Goal: Task Accomplishment & Management: Manage account settings

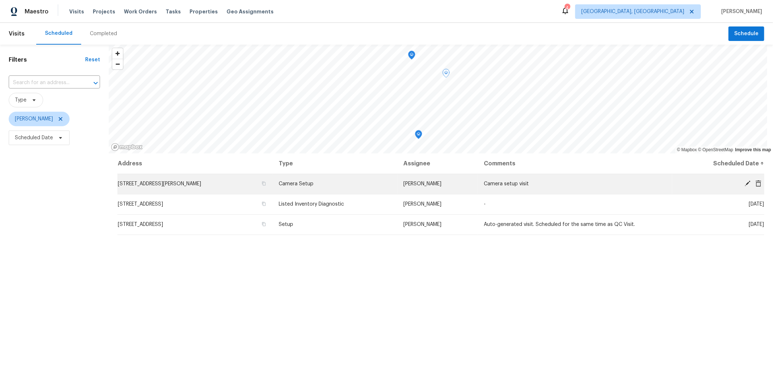
click at [745, 182] on icon at bounding box center [748, 183] width 7 height 7
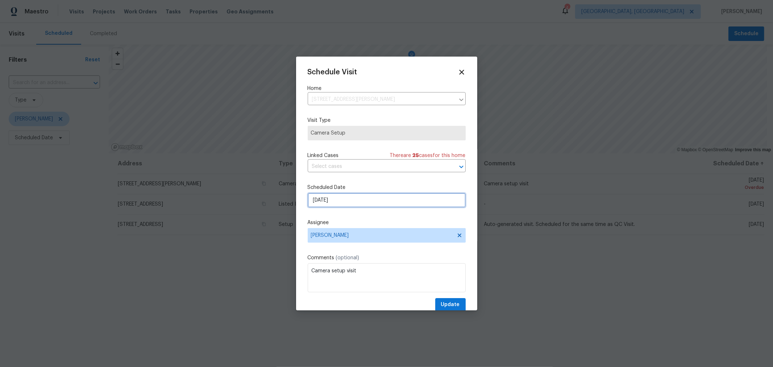
click at [352, 197] on input "9/23/2025" at bounding box center [387, 200] width 158 height 15
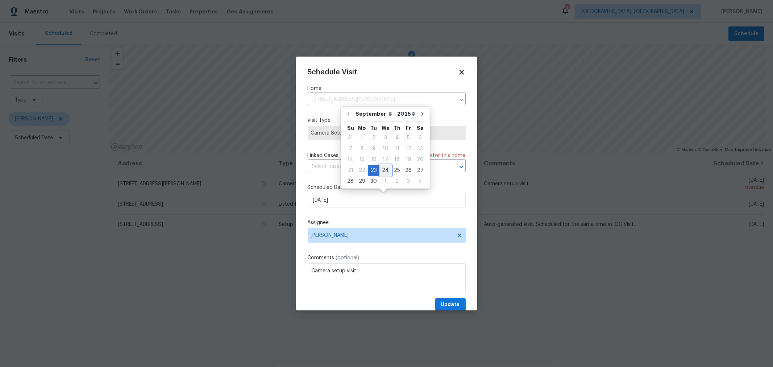
click at [384, 169] on div "24" at bounding box center [386, 170] width 12 height 10
type input "9/24/2025"
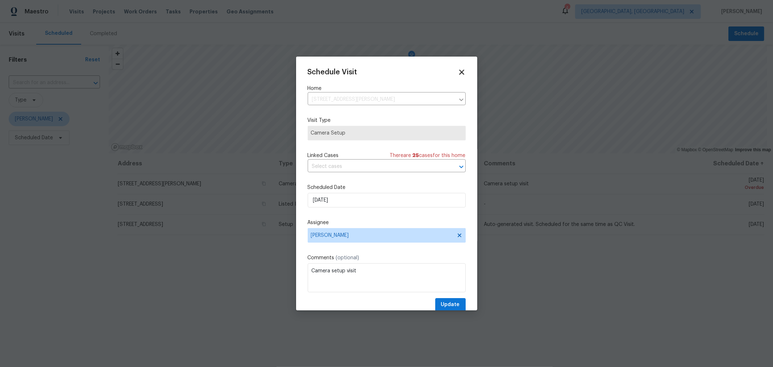
click at [458, 70] on icon at bounding box center [462, 72] width 8 height 8
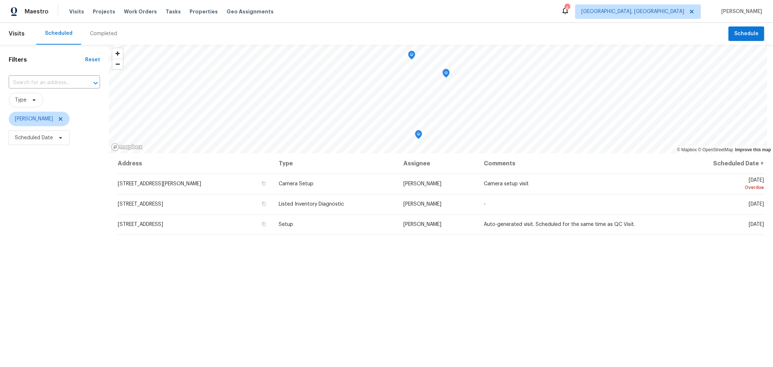
click at [414, 286] on div "Address Type Assignee Comments Scheduled Date ↑ 2222 Trent Rd, Columbus, OH 432…" at bounding box center [441, 300] width 665 height 294
click at [75, 167] on div "Filters Reset ​ Type Dennis Neuhardt Scheduled Date" at bounding box center [54, 246] width 109 height 402
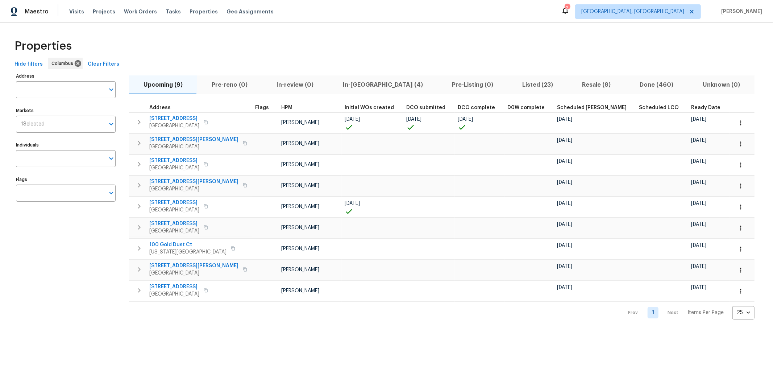
click at [337, 85] on span "In-[GEOGRAPHIC_DATA] (4)" at bounding box center [383, 85] width 100 height 10
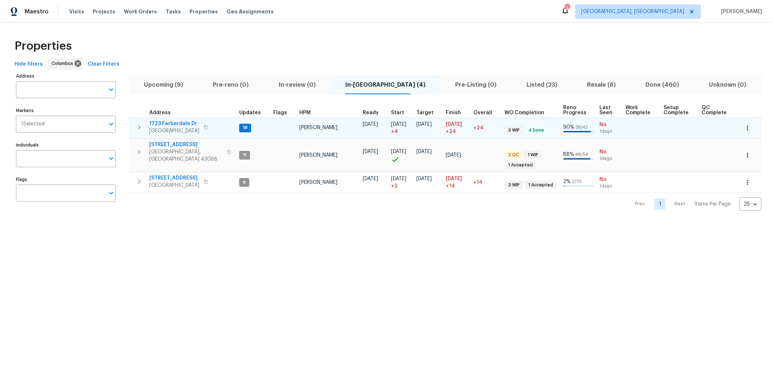
click at [139, 130] on icon "button" at bounding box center [139, 127] width 9 height 9
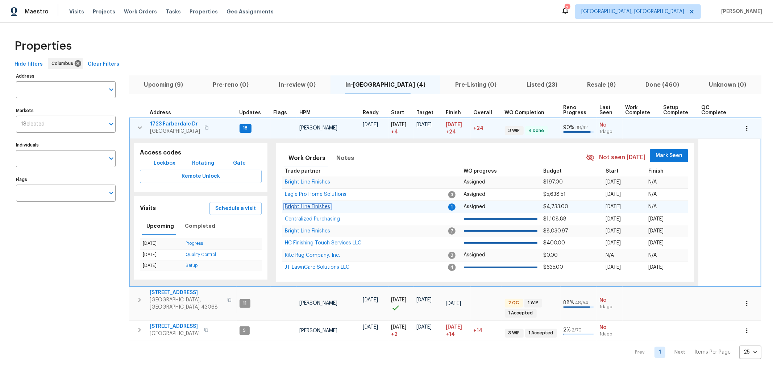
click at [312, 204] on span "Bright Line Finishes" at bounding box center [307, 206] width 45 height 5
click at [143, 121] on button "button" at bounding box center [140, 127] width 15 height 15
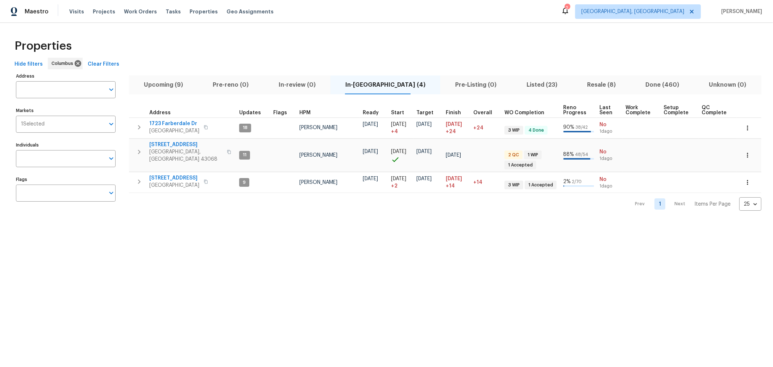
click at [359, 222] on html "Maestro Visits Projects Work Orders Tasks Properties Geo Assignments 2 Columbus…" at bounding box center [386, 111] width 773 height 222
click at [142, 127] on icon "button" at bounding box center [139, 127] width 9 height 9
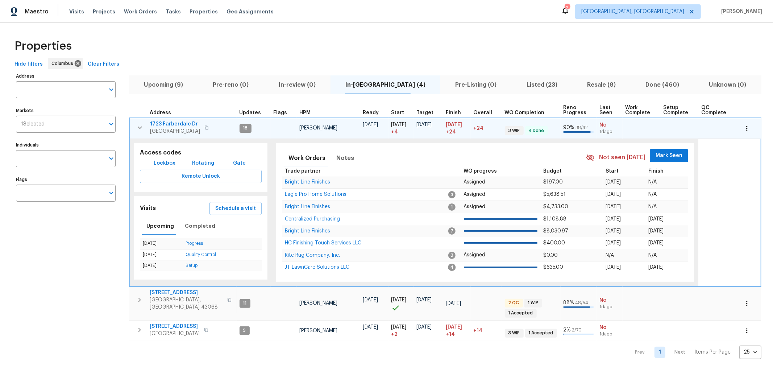
click at [675, 153] on span "Mark Seen" at bounding box center [669, 155] width 27 height 9
click at [137, 128] on icon "button" at bounding box center [140, 127] width 9 height 9
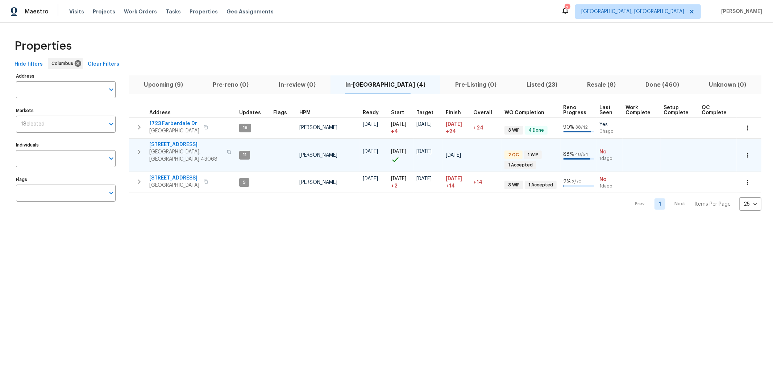
click at [140, 151] on icon "button" at bounding box center [139, 152] width 9 height 9
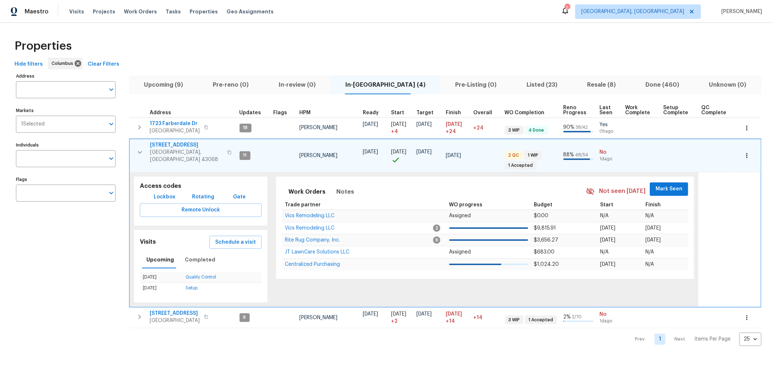
click at [672, 185] on span "Mark Seen" at bounding box center [669, 189] width 27 height 9
click at [134, 147] on button "button" at bounding box center [140, 152] width 15 height 22
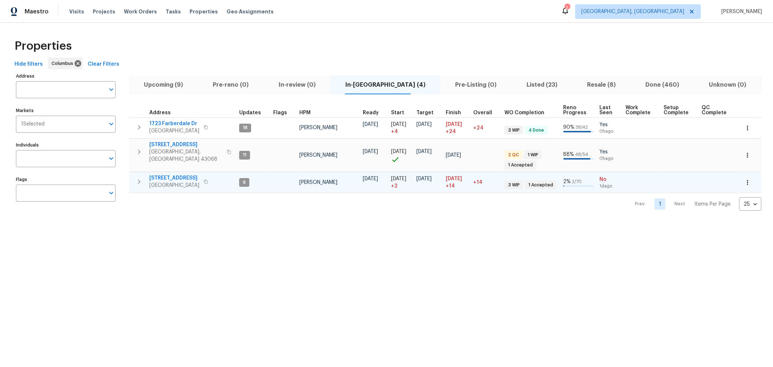
click at [140, 178] on icon "button" at bounding box center [139, 181] width 9 height 9
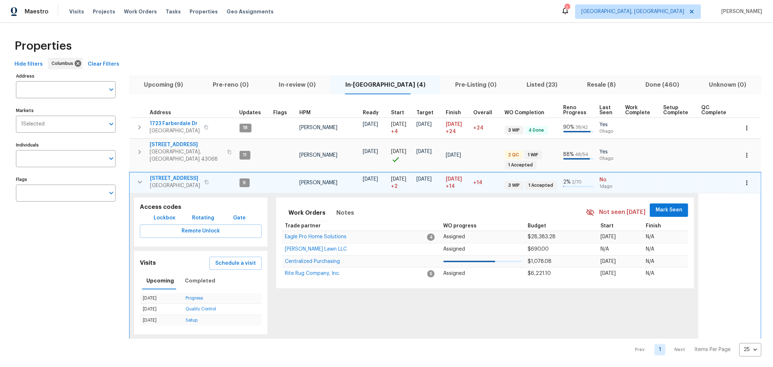
click at [675, 206] on span "Mark Seen" at bounding box center [669, 210] width 27 height 9
click at [139, 178] on icon "button" at bounding box center [140, 182] width 9 height 9
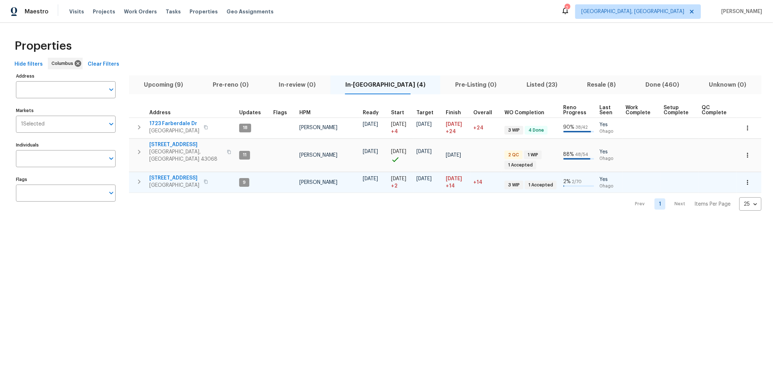
click at [335, 222] on html "Maestro Visits Projects Work Orders Tasks Properties Geo Assignments 2 Columbus…" at bounding box center [386, 111] width 773 height 222
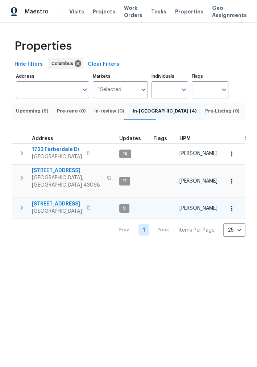
click at [205, 114] on span "Pre-Listing (0)" at bounding box center [222, 111] width 34 height 8
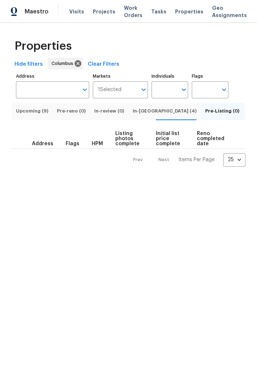
click at [106, 113] on span "In-review (0)" at bounding box center [109, 111] width 30 height 8
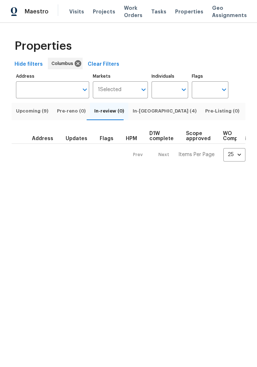
click at [201, 111] on button "Pre-Listing (0)" at bounding box center [222, 111] width 43 height 17
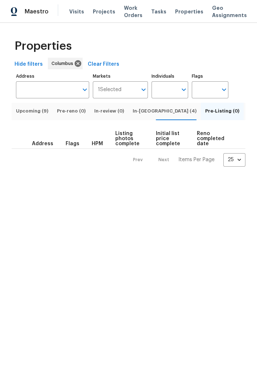
click at [133, 111] on span "In-reno (4)" at bounding box center [165, 111] width 64 height 8
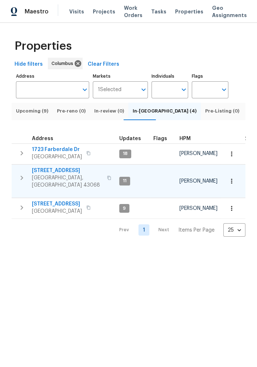
click at [17, 166] on td "7287 Candlestone Dr Reynoldsburg, OH 43068" at bounding box center [64, 178] width 105 height 26
click at [19, 173] on icon "button" at bounding box center [21, 177] width 9 height 9
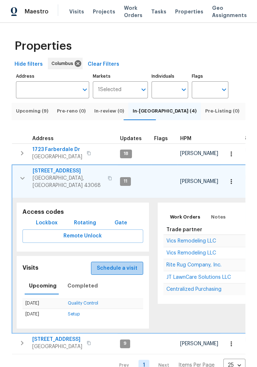
click at [131, 266] on span "Schedule a visit" at bounding box center [117, 268] width 41 height 9
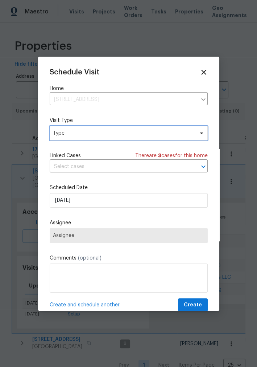
click at [90, 137] on span "Type" at bounding box center [123, 132] width 141 height 7
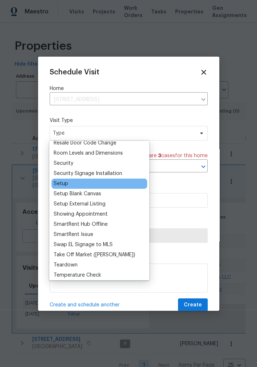
scroll to position [563, 0]
click at [65, 180] on div "Setup" at bounding box center [61, 182] width 15 height 7
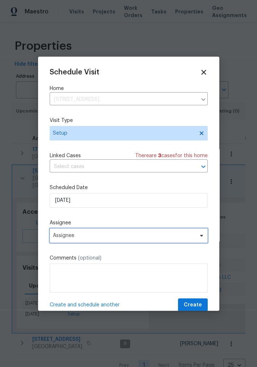
click at [107, 240] on span "Assignee" at bounding box center [129, 235] width 158 height 15
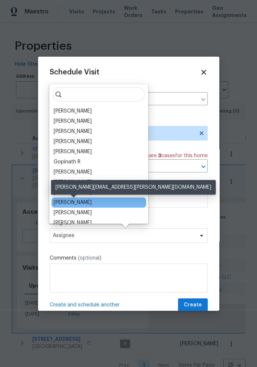
click at [87, 202] on div "[PERSON_NAME]" at bounding box center [73, 202] width 38 height 7
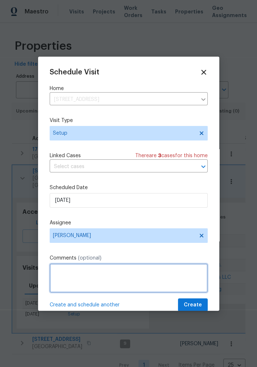
click at [131, 278] on textarea at bounding box center [129, 277] width 158 height 29
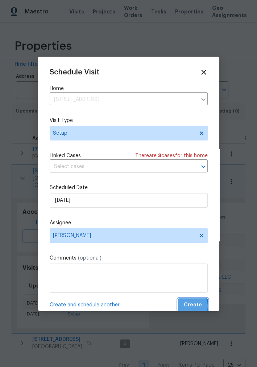
click at [184, 307] on span "Create" at bounding box center [193, 304] width 18 height 9
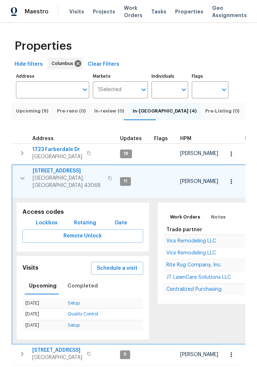
click at [20, 174] on icon "button" at bounding box center [22, 178] width 9 height 9
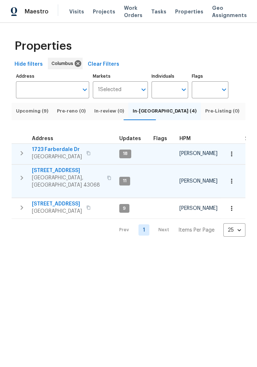
click at [23, 155] on icon "button" at bounding box center [21, 153] width 9 height 9
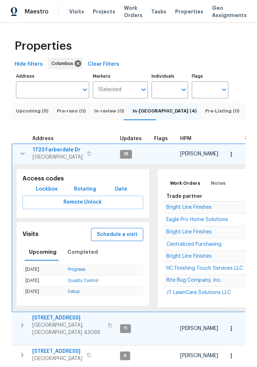
click at [115, 236] on span "Schedule a visit" at bounding box center [117, 234] width 41 height 9
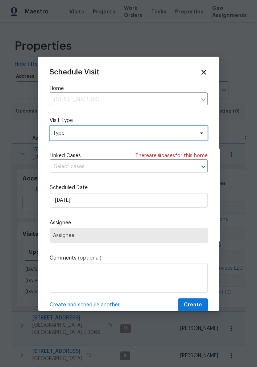
click at [86, 140] on span "Type" at bounding box center [129, 133] width 158 height 15
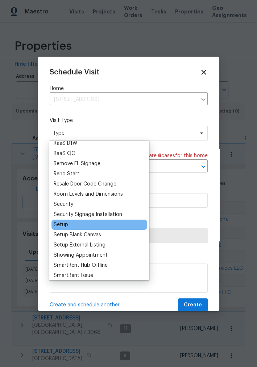
click at [64, 227] on div "Setup" at bounding box center [61, 224] width 15 height 7
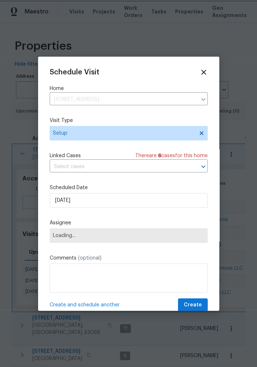
scroll to position [522, 0]
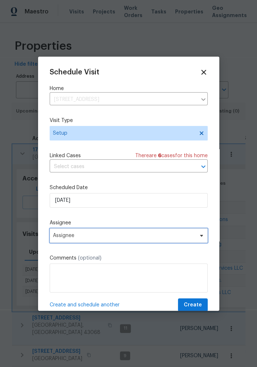
click at [101, 240] on span "Assignee" at bounding box center [129, 235] width 158 height 15
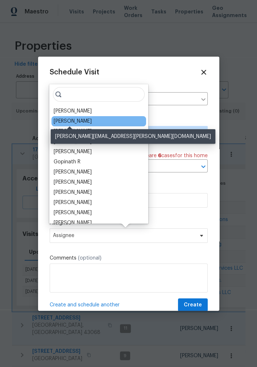
click at [84, 121] on div "[PERSON_NAME]" at bounding box center [73, 120] width 38 height 7
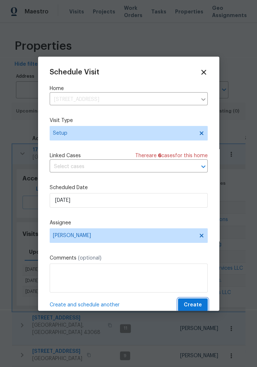
click at [192, 307] on span "Create" at bounding box center [193, 304] width 18 height 9
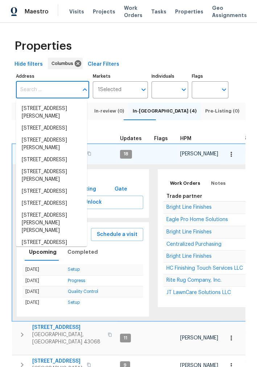
click at [51, 86] on input "Address" at bounding box center [47, 89] width 62 height 17
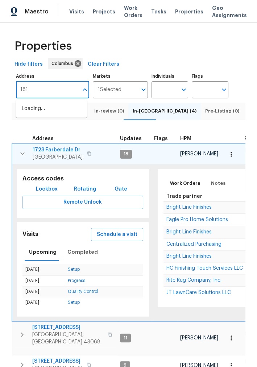
type input "1813"
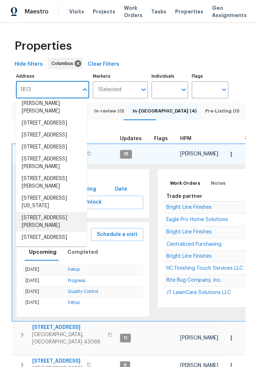
scroll to position [121, 0]
click at [57, 212] on li "1813 Worthington Run Dr Columbus OH 43235" at bounding box center [51, 222] width 71 height 20
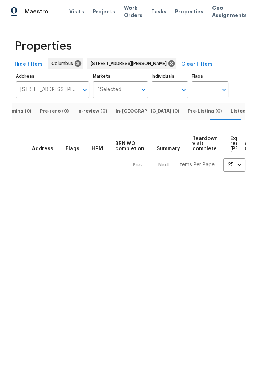
scroll to position [0, 18]
drag, startPoint x: 189, startPoint y: 111, endPoint x: 123, endPoint y: 111, distance: 66.0
click at [123, 111] on div "Upcoming (0) Pre-reno (0) In-review (0) In-reno (0) Pre-Listing (0) Listed (0) …" at bounding box center [110, 111] width 234 height 17
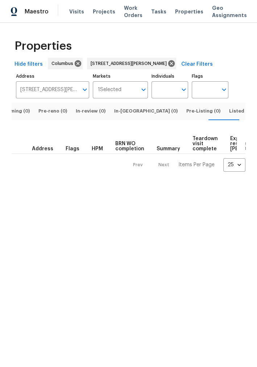
click at [229, 108] on span "Listed (0)" at bounding box center [240, 111] width 23 height 8
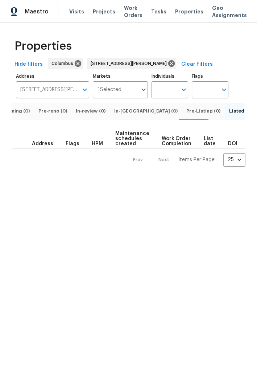
click at [186, 111] on span "Pre-Listing (0)" at bounding box center [203, 111] width 34 height 8
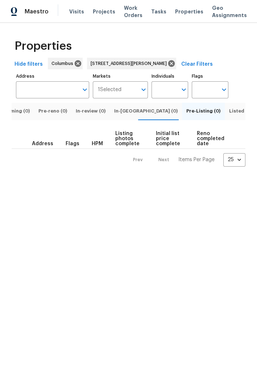
type input "1813 Worthington Run Dr Columbus OH 43235"
click at [128, 113] on span "In-reno (0)" at bounding box center [145, 111] width 63 height 8
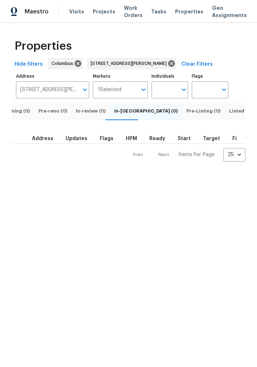
click at [83, 111] on span "In-review (0)" at bounding box center [91, 111] width 30 height 8
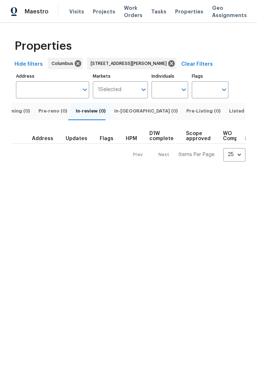
type input "1813 Worthington Run Dr Columbus OH 43235"
click at [41, 109] on span "Pre-reno (0)" at bounding box center [52, 111] width 29 height 8
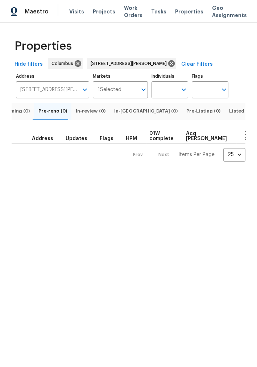
click at [17, 111] on span "Upcoming (0)" at bounding box center [13, 111] width 32 height 8
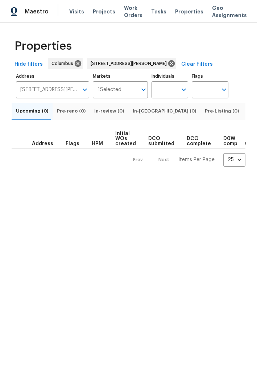
drag, startPoint x: 18, startPoint y: 111, endPoint x: 107, endPoint y: 116, distance: 89.0
click at [107, 116] on div "Upcoming (0) Pre-reno (0) In-review (0) In-reno (0) Pre-Listing (0) Listed (0) …" at bounding box center [129, 111] width 234 height 17
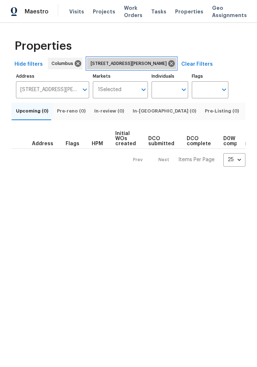
click at [175, 62] on icon at bounding box center [171, 63] width 7 height 7
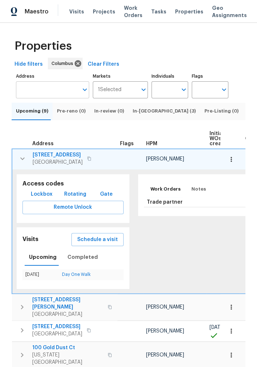
click at [49, 94] on input "Address" at bounding box center [47, 89] width 62 height 17
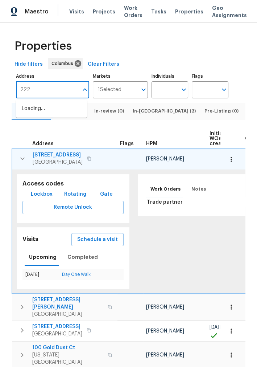
type input "2222"
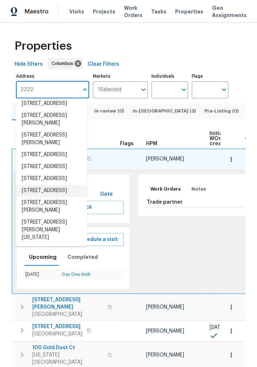
scroll to position [102, 0]
click at [55, 185] on li "2222 Trent Rd Columbus OH 43229" at bounding box center [51, 191] width 71 height 12
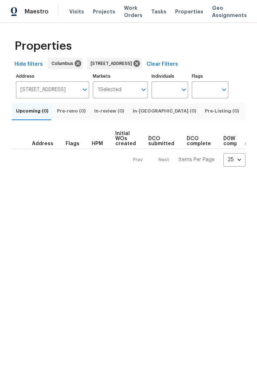
click at [248, 108] on span "Listed (1)" at bounding box center [259, 111] width 22 height 8
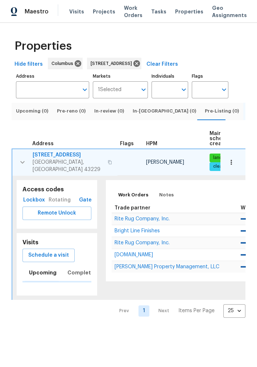
type input "2222 Trent Rd Columbus OH 43229"
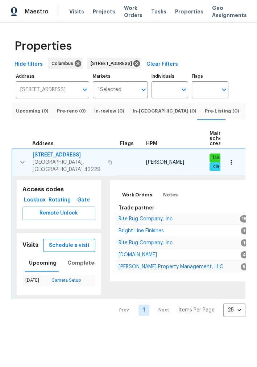
click at [79, 241] on span "Schedule a visit" at bounding box center [69, 245] width 41 height 9
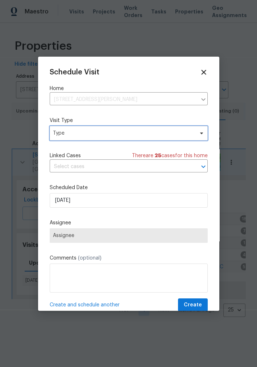
click at [101, 133] on span "Type" at bounding box center [123, 132] width 141 height 7
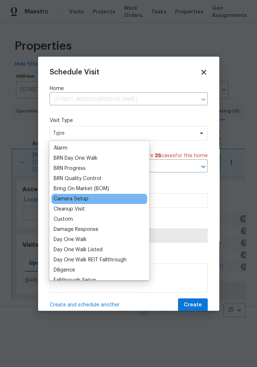
click at [86, 201] on div "Camera Setup" at bounding box center [71, 198] width 35 height 7
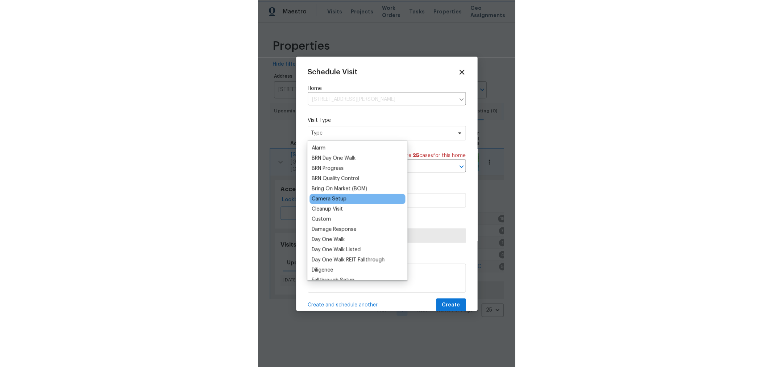
scroll to position [40, 0]
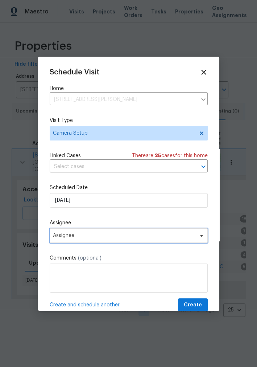
click at [90, 238] on span "Assignee" at bounding box center [124, 235] width 142 height 6
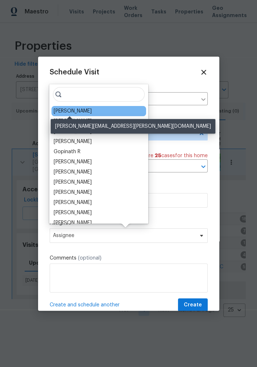
click at [80, 112] on div "[PERSON_NAME]" at bounding box center [73, 110] width 38 height 7
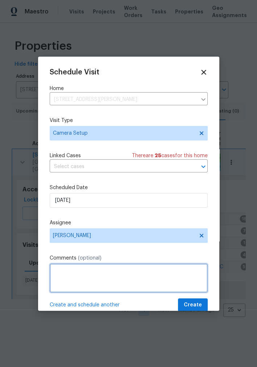
click at [98, 269] on textarea at bounding box center [129, 277] width 158 height 29
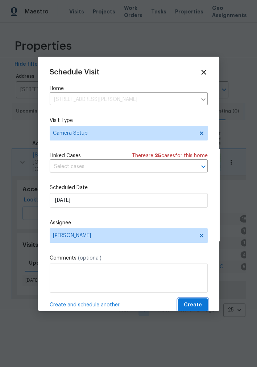
click at [200, 307] on button "Create" at bounding box center [193, 304] width 30 height 13
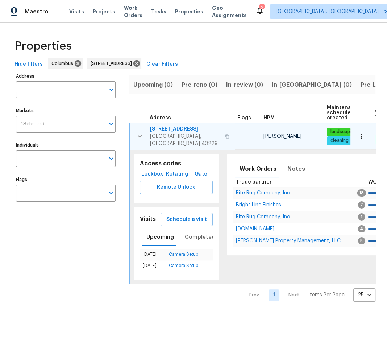
type input "2222 Trent Rd Columbus OH 43229"
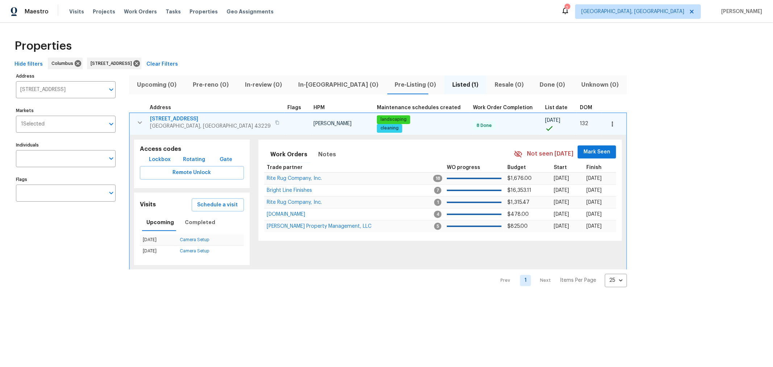
click at [609, 124] on icon "button" at bounding box center [612, 123] width 7 height 7
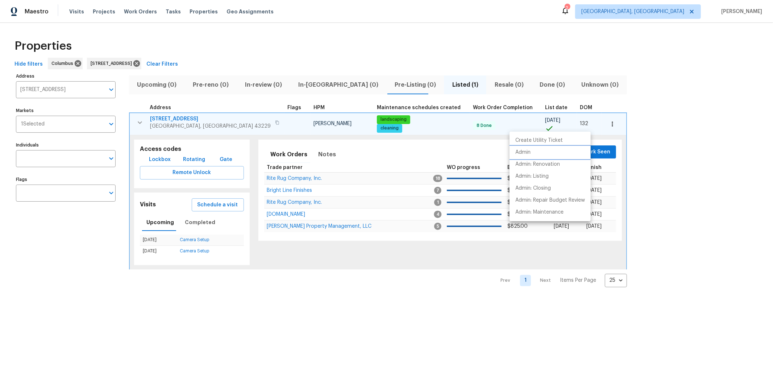
click at [536, 149] on li "Admin" at bounding box center [550, 152] width 81 height 12
click at [160, 118] on div at bounding box center [386, 183] width 773 height 367
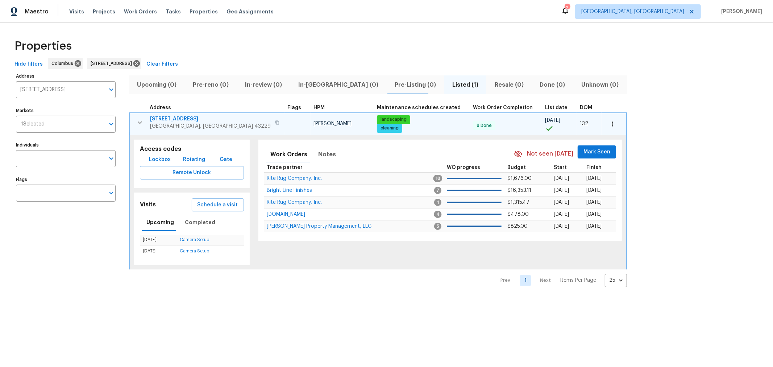
click at [161, 118] on span "2222 Trent Rd" at bounding box center [210, 118] width 121 height 7
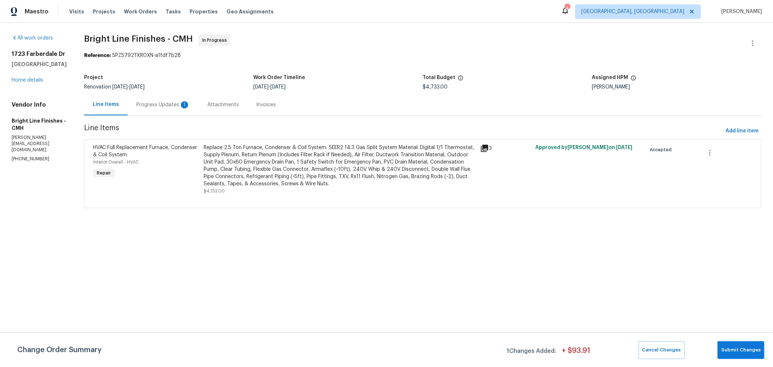
click at [169, 108] on div "Progress Updates 1" at bounding box center [163, 104] width 71 height 21
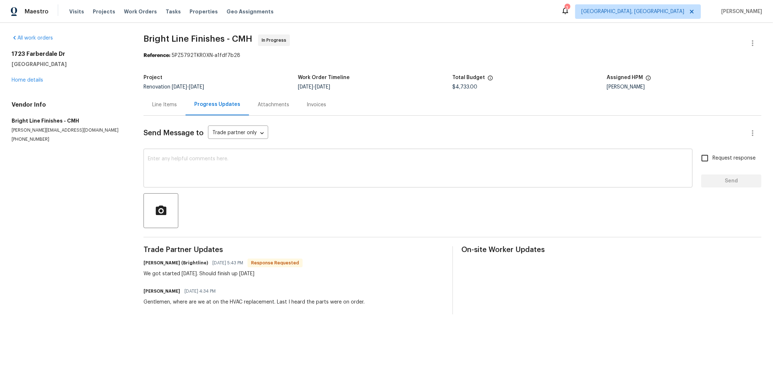
click at [260, 153] on div "x ​" at bounding box center [418, 168] width 549 height 37
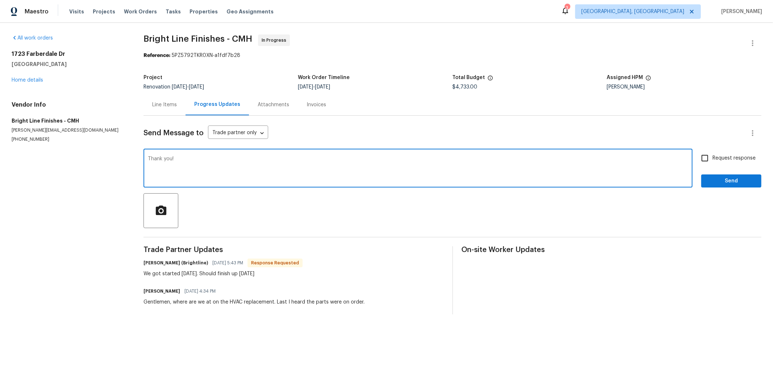
type textarea "Thank you!"
click at [720, 181] on span "Send" at bounding box center [731, 181] width 49 height 9
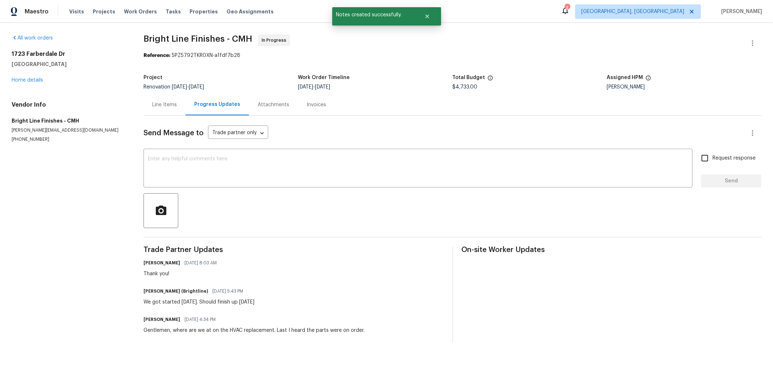
click at [28, 84] on div "All work orders 1723 Farberdale Dr Columbus, OH 43223 Home details Vendor Info …" at bounding box center [69, 88] width 115 height 108
click at [28, 82] on link "Home details" at bounding box center [28, 80] width 32 height 5
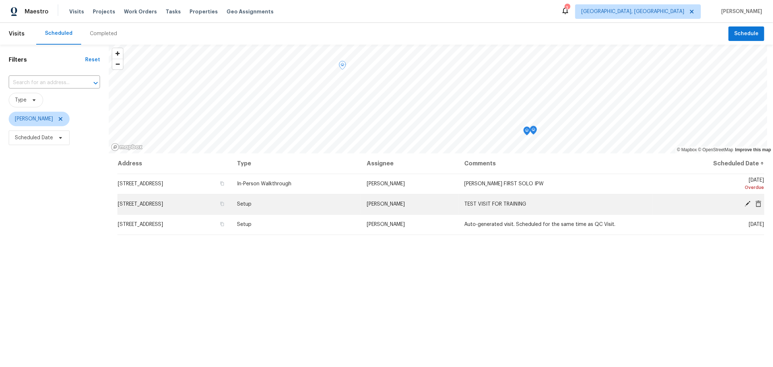
click at [756, 204] on icon at bounding box center [759, 203] width 6 height 7
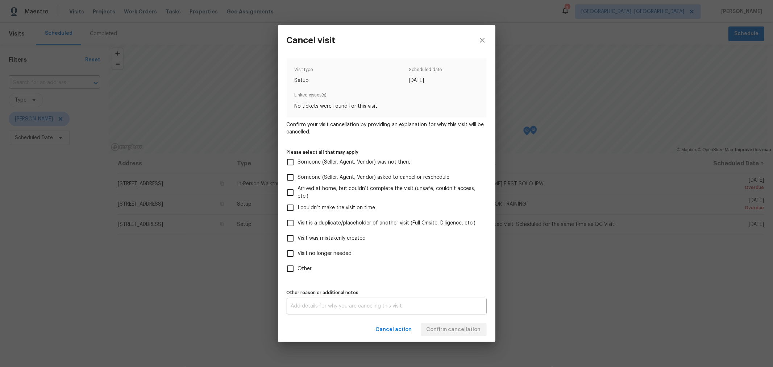
click at [322, 240] on span "Visit was mistakenly created" at bounding box center [332, 239] width 68 height 8
click at [298, 240] on input "Visit was mistakenly created" at bounding box center [290, 238] width 15 height 15
checkbox input "true"
click at [465, 327] on span "Confirm cancellation" at bounding box center [454, 329] width 54 height 9
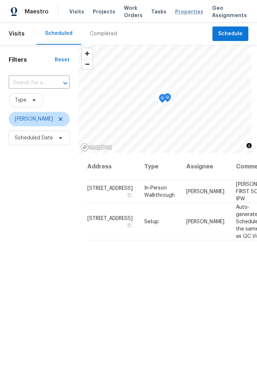
click at [175, 13] on span "Properties" at bounding box center [189, 11] width 28 height 7
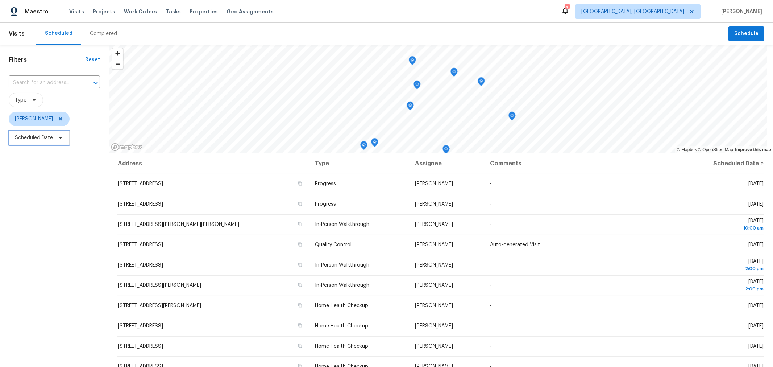
click at [54, 136] on span "Scheduled Date" at bounding box center [39, 138] width 61 height 15
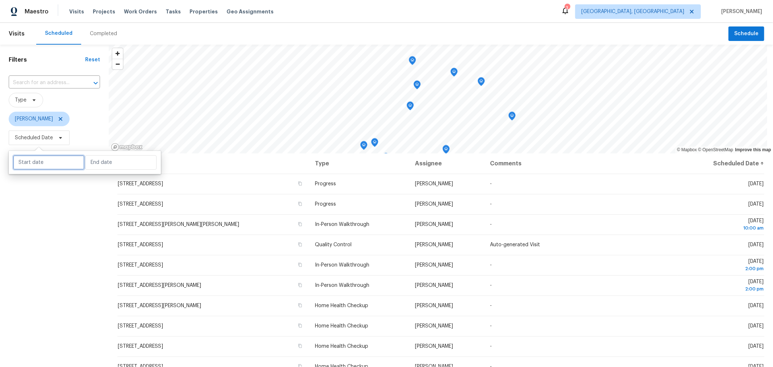
click at [45, 162] on input "text" at bounding box center [48, 162] width 71 height 15
select select "8"
select select "2025"
select select "9"
select select "2025"
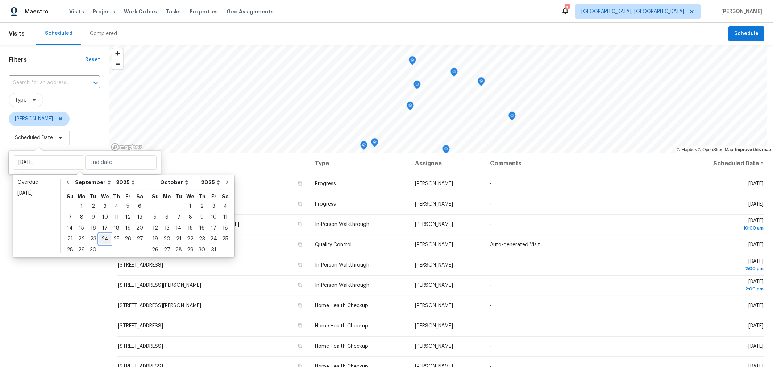
click at [102, 240] on div "24" at bounding box center [105, 239] width 12 height 10
type input "Wed, Sep 24"
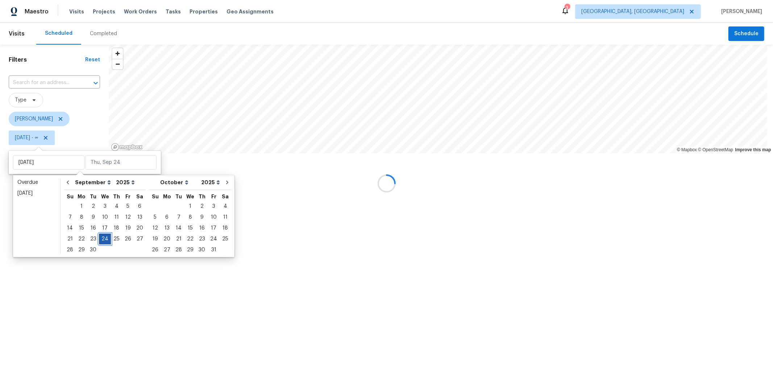
click at [102, 240] on div "24" at bounding box center [105, 239] width 12 height 10
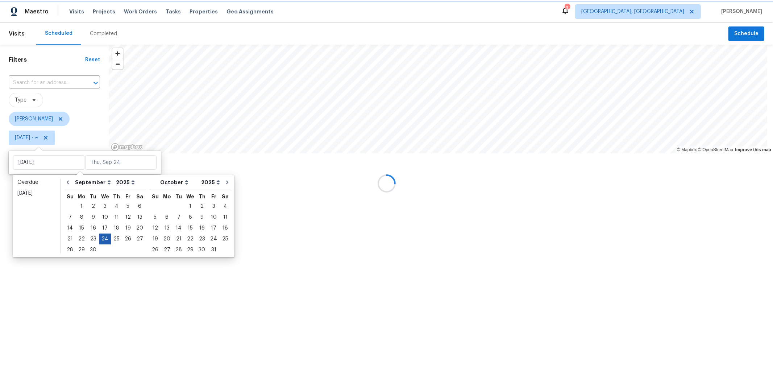
type input "[DATE]"
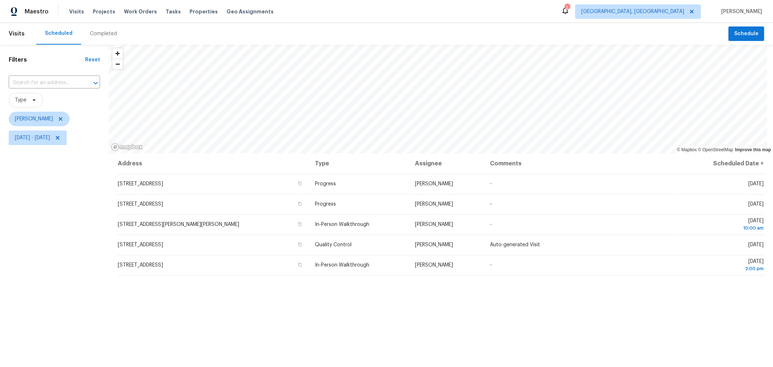
click at [77, 285] on div "Filters Reset ​ Type Keith Hollingsworth Wed, Sep 24 - Wed, Sep 24" at bounding box center [54, 246] width 109 height 402
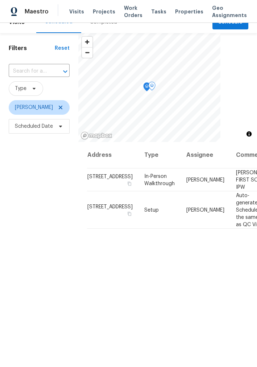
scroll to position [5, 0]
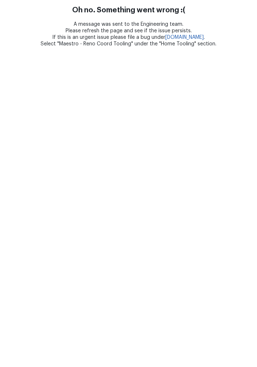
click at [140, 47] on html "Oh no. Something went wrong :( A message was sent to the Engineering team. Plea…" at bounding box center [128, 23] width 257 height 47
click at [173, 38] on link "[DOMAIN_NAME]" at bounding box center [184, 37] width 38 height 5
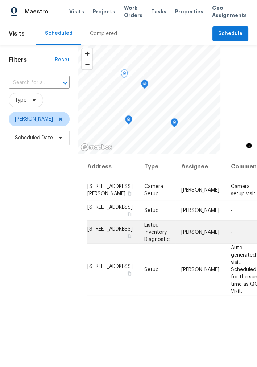
click at [105, 231] on span "[STREET_ADDRESS]" at bounding box center [109, 228] width 45 height 5
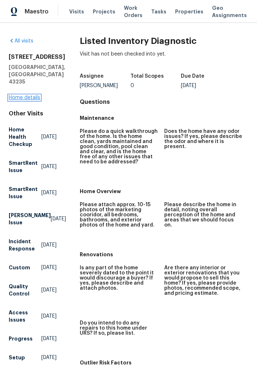
click at [27, 100] on link "Home details" at bounding box center [25, 97] width 32 height 5
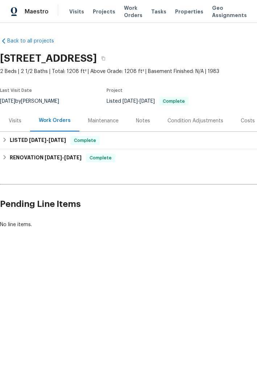
scroll to position [0, 158]
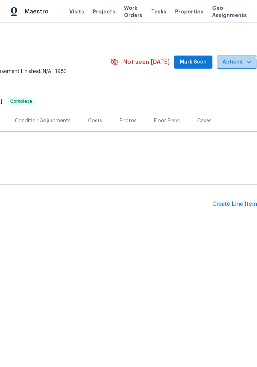
click at [223, 65] on span "Actions" at bounding box center [237, 62] width 29 height 9
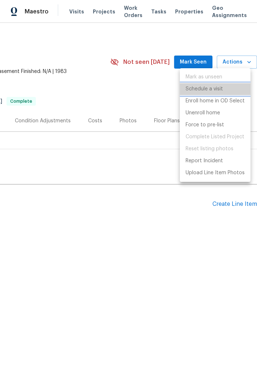
click at [211, 89] on p "Schedule a visit" at bounding box center [204, 89] width 37 height 8
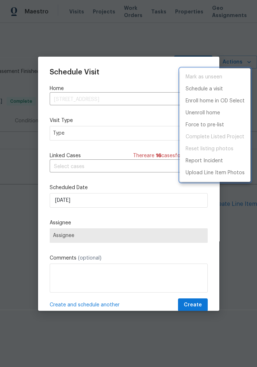
click at [100, 137] on div at bounding box center [128, 183] width 257 height 367
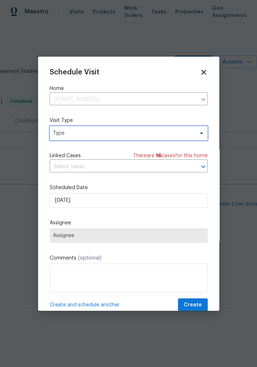
click at [100, 137] on span "Type" at bounding box center [129, 133] width 158 height 15
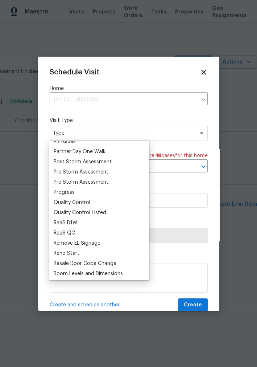
scroll to position [443, 0]
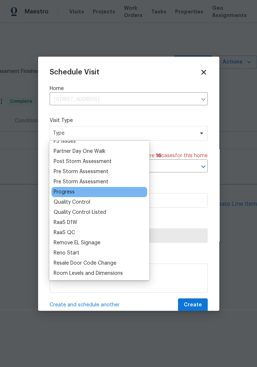
click at [85, 188] on div "Progress" at bounding box center [99, 192] width 96 height 10
click at [73, 190] on div "Progress" at bounding box center [64, 191] width 21 height 7
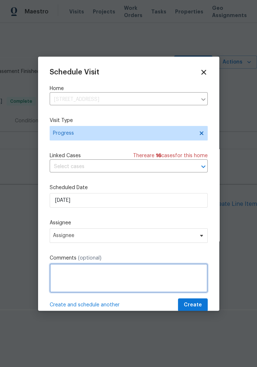
click at [87, 267] on textarea at bounding box center [129, 277] width 158 height 29
type textarea "LIDs visit with Denny"
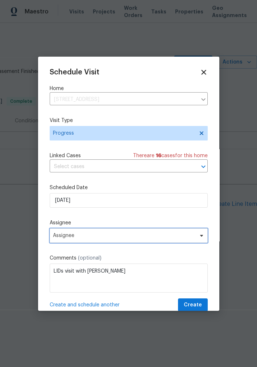
click at [86, 235] on span "Assignee" at bounding box center [124, 235] width 142 height 6
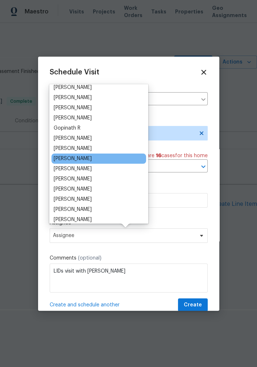
scroll to position [0, 0]
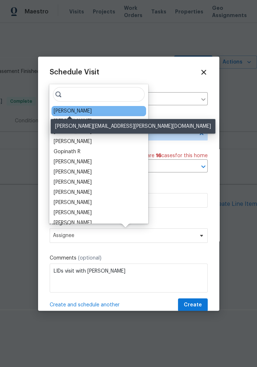
click at [80, 111] on div "[PERSON_NAME]" at bounding box center [73, 110] width 38 height 7
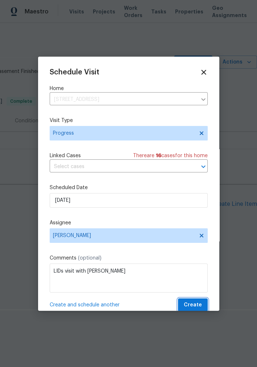
click at [186, 309] on span "Create" at bounding box center [193, 304] width 18 height 9
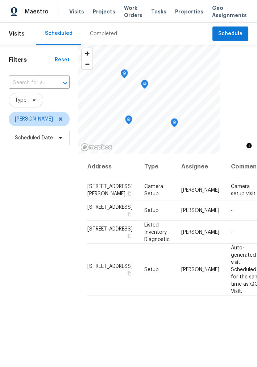
click at [141, 352] on div "Address Type Assignee Comments Scheduled Date ↑ 2222 Trent Rd, Columbus, OH 432…" at bounding box center [167, 299] width 179 height 293
drag, startPoint x: 141, startPoint y: 352, endPoint x: 201, endPoint y: 343, distance: 59.7
click at [204, 345] on div "Address Type Assignee Comments Scheduled Date ↑ 2222 Trent Rd, Columbus, OH 432…" at bounding box center [167, 299] width 179 height 293
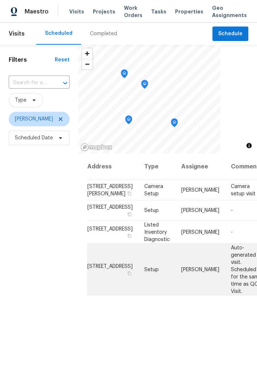
click at [102, 295] on td "[STREET_ADDRESS]" at bounding box center [112, 269] width 51 height 52
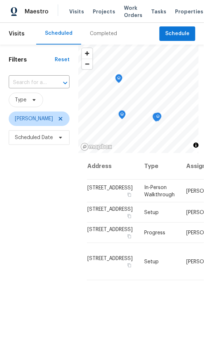
click at [44, 196] on div "Filters Reset ​ Type [PERSON_NAME] Scheduled Date" at bounding box center [39, 243] width 78 height 397
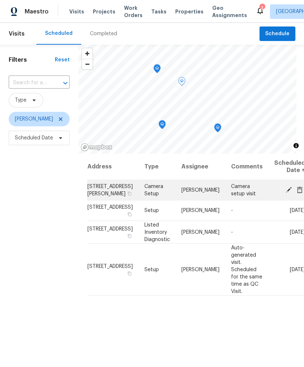
click at [257, 192] on span at bounding box center [288, 189] width 11 height 7
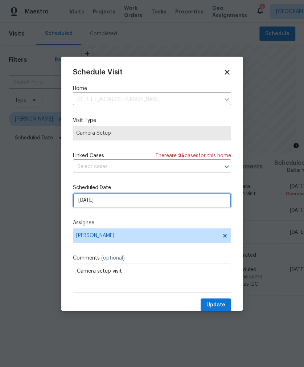
click at [177, 201] on input "9/23/2025" at bounding box center [152, 200] width 158 height 15
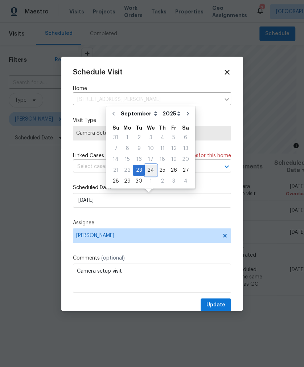
drag, startPoint x: 145, startPoint y: 168, endPoint x: 147, endPoint y: 170, distance: 3.9
click at [145, 168] on div "24" at bounding box center [151, 170] width 12 height 10
type input "9/24/2025"
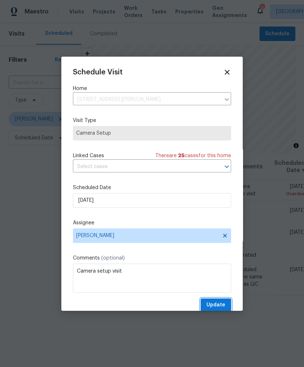
click at [207, 305] on span "Update" at bounding box center [215, 304] width 19 height 9
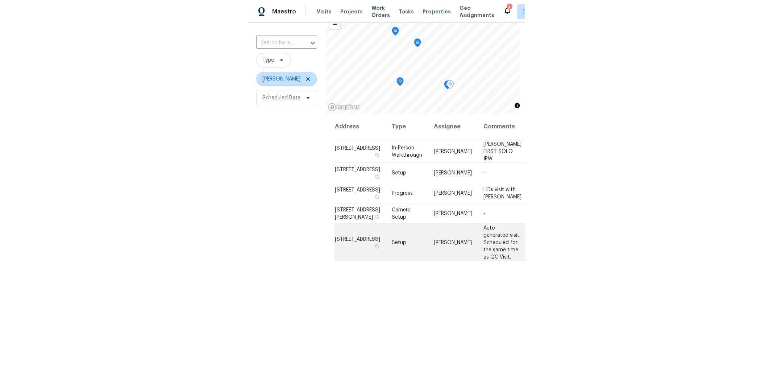
scroll to position [40, 0]
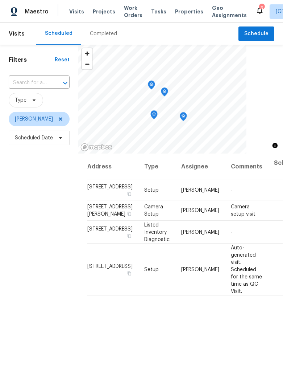
click at [152, 89] on icon "Map marker" at bounding box center [151, 84] width 7 height 9
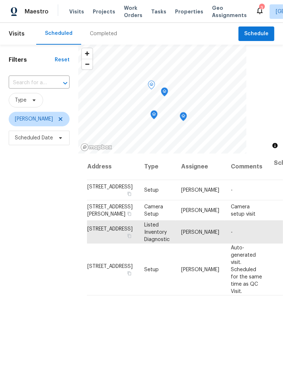
click at [63, 178] on div "Filters Reset ​ Type Dennis Neuhardt Scheduled Date" at bounding box center [39, 246] width 78 height 402
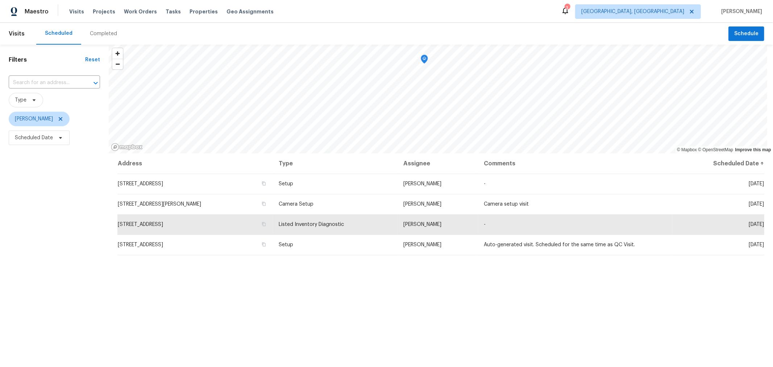
click at [199, 5] on div "Visits Projects Work Orders Tasks Properties Geo Assignments" at bounding box center [175, 11] width 213 height 15
click at [195, 13] on span "Properties" at bounding box center [204, 11] width 28 height 7
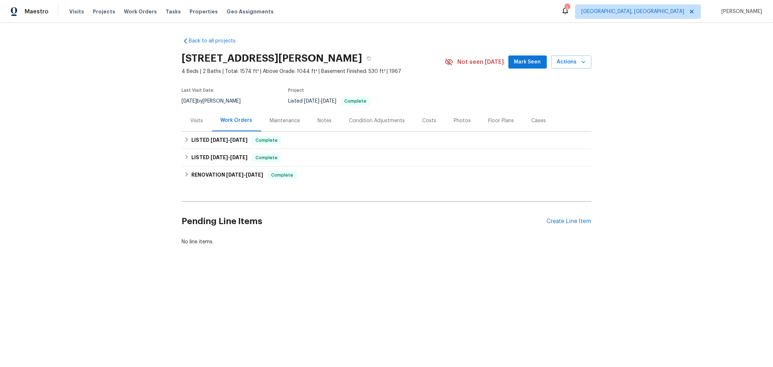
click at [199, 119] on div "Visits" at bounding box center [197, 120] width 13 height 7
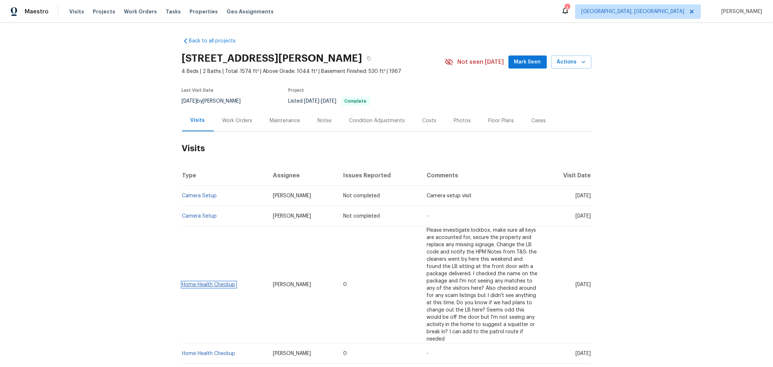
click at [197, 282] on link "Home Health Checkup" at bounding box center [208, 284] width 53 height 5
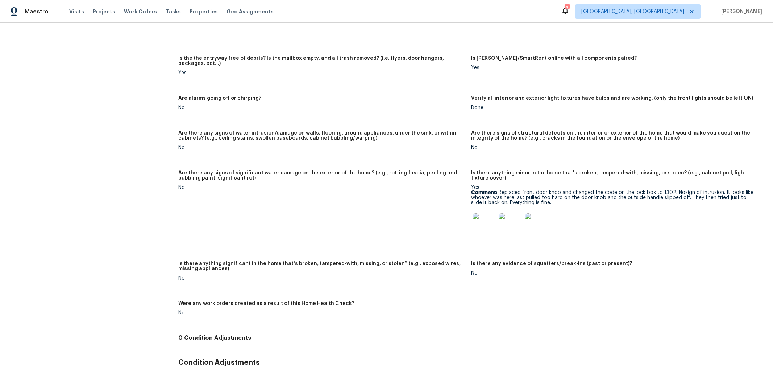
scroll to position [362, 0]
click at [474, 225] on img at bounding box center [484, 224] width 23 height 23
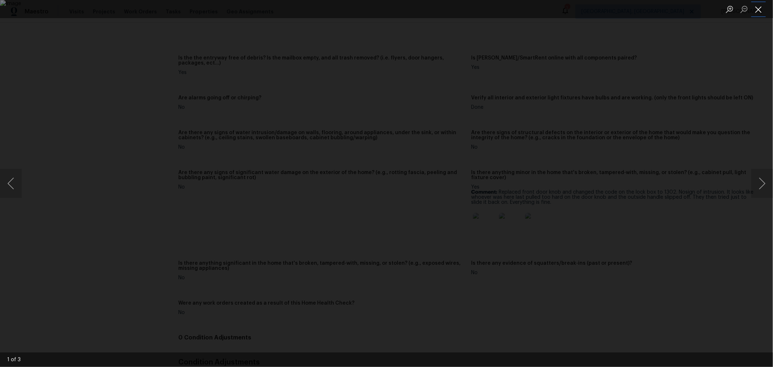
click at [758, 9] on button "Close lightbox" at bounding box center [759, 9] width 15 height 13
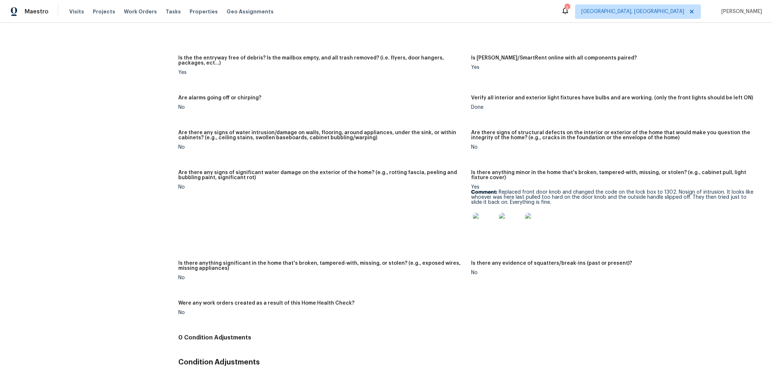
click at [722, 228] on div at bounding box center [615, 224] width 287 height 32
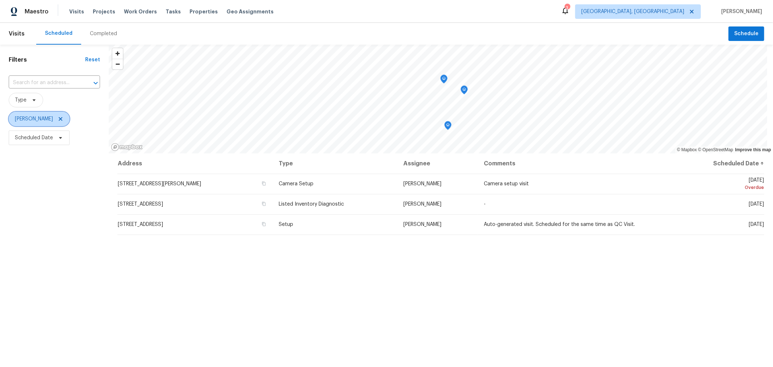
click at [62, 120] on icon at bounding box center [61, 119] width 6 height 6
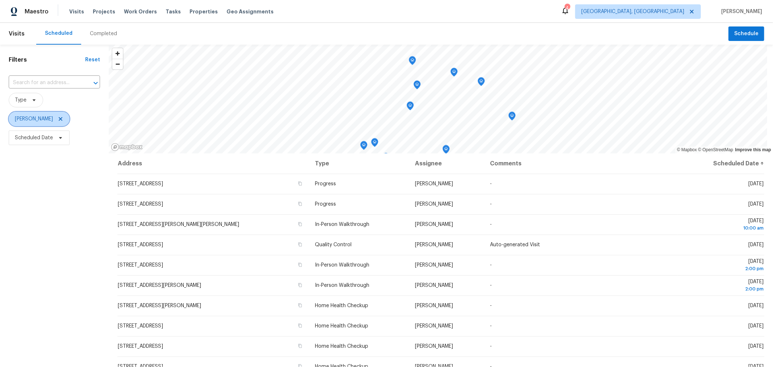
click at [63, 121] on icon at bounding box center [61, 119] width 6 height 6
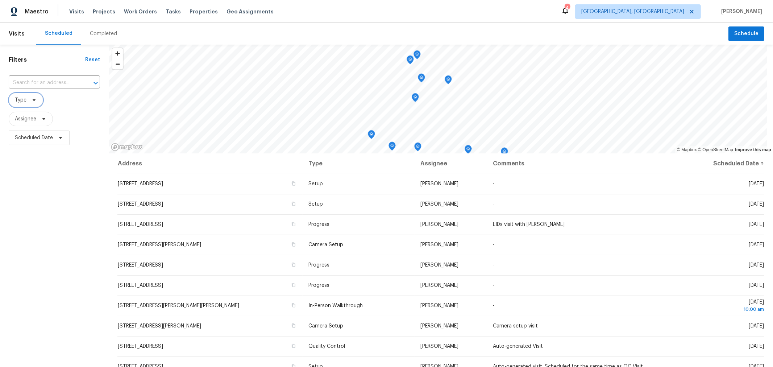
click at [27, 100] on span "Type" at bounding box center [26, 100] width 34 height 15
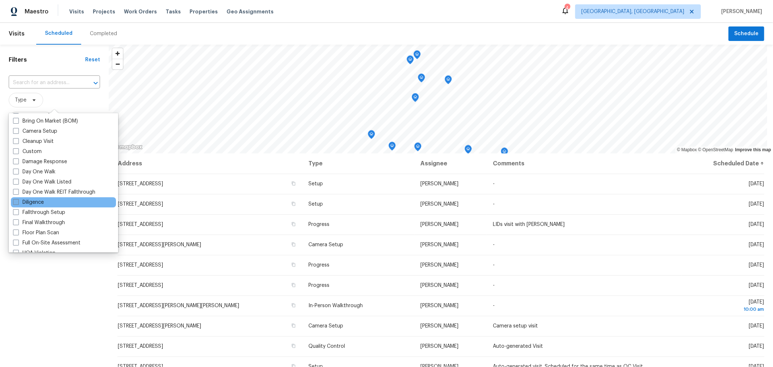
click at [13, 202] on div "Diligence" at bounding box center [63, 202] width 105 height 10
click at [20, 203] on label "Diligence" at bounding box center [28, 201] width 31 height 7
click at [18, 203] on input "Diligence" at bounding box center [15, 200] width 5 height 5
checkbox input "true"
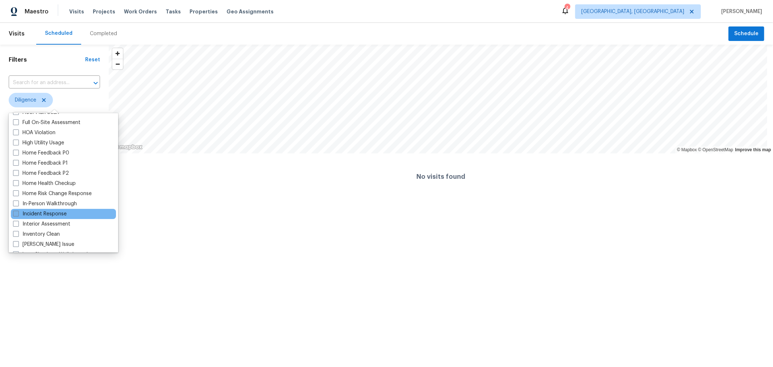
scroll to position [201, 0]
click at [44, 205] on label "In-Person Walkthrough" at bounding box center [45, 203] width 64 height 7
click at [18, 204] on input "In-Person Walkthrough" at bounding box center [15, 202] width 5 height 5
checkbox input "true"
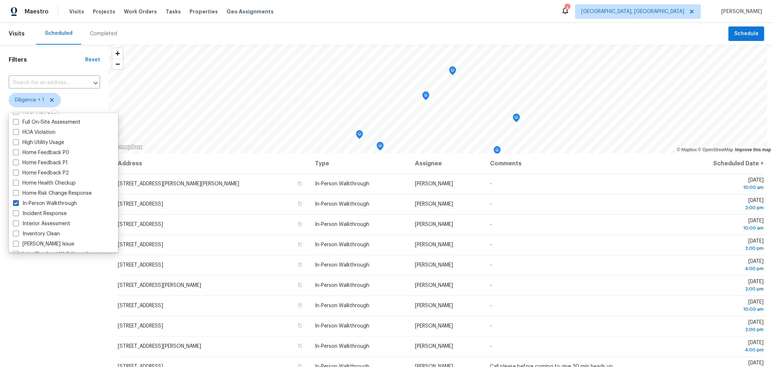
click at [81, 336] on div "Filters Reset ​ Diligence + 1 Assignee Scheduled Date" at bounding box center [54, 246] width 109 height 402
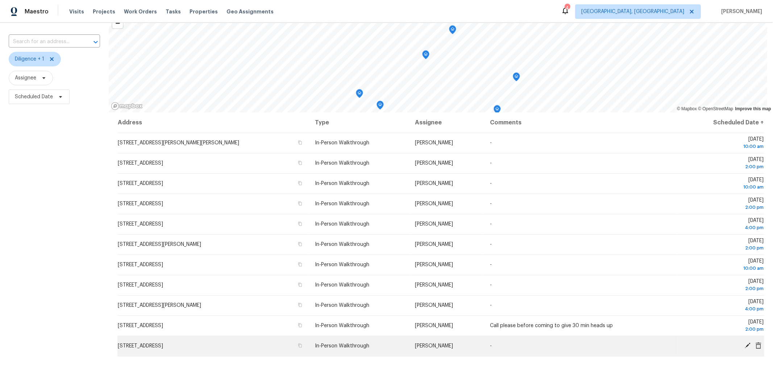
scroll to position [41, 0]
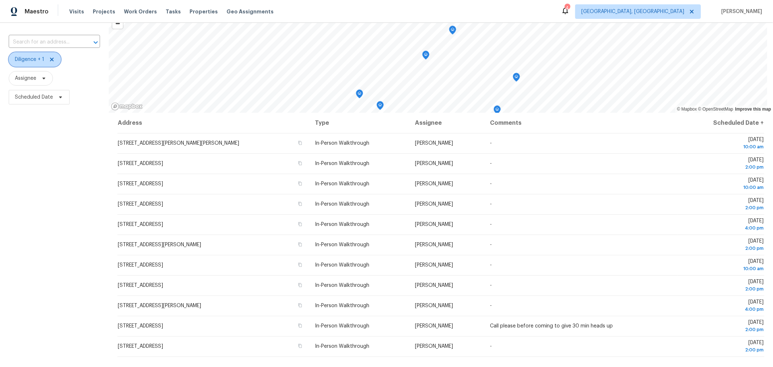
click at [50, 59] on icon at bounding box center [52, 60] width 6 height 6
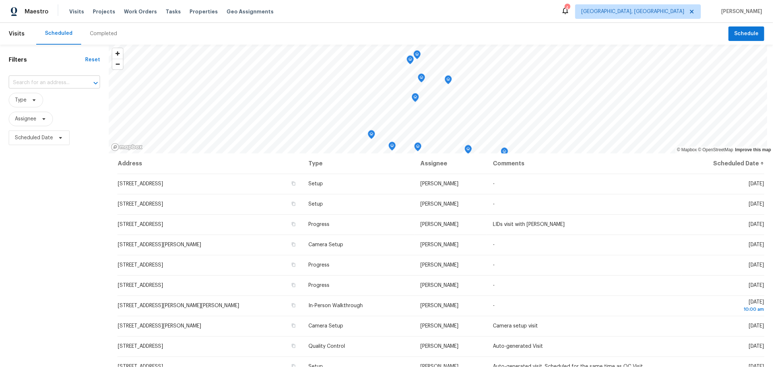
click at [32, 79] on input "text" at bounding box center [44, 82] width 71 height 11
type input "4148"
click at [36, 99] on li "4148 Elbern Ave, Columbus, OH 43213" at bounding box center [54, 99] width 91 height 12
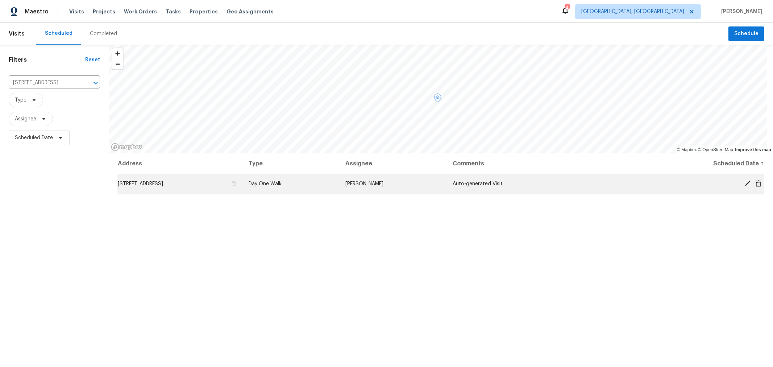
click at [145, 185] on span "4148 Elbern Ave, Columbus, OH 43213" at bounding box center [140, 183] width 45 height 5
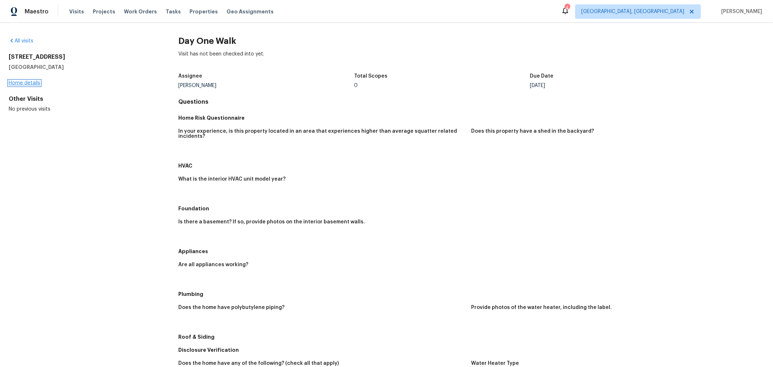
click at [20, 84] on link "Home details" at bounding box center [25, 82] width 32 height 5
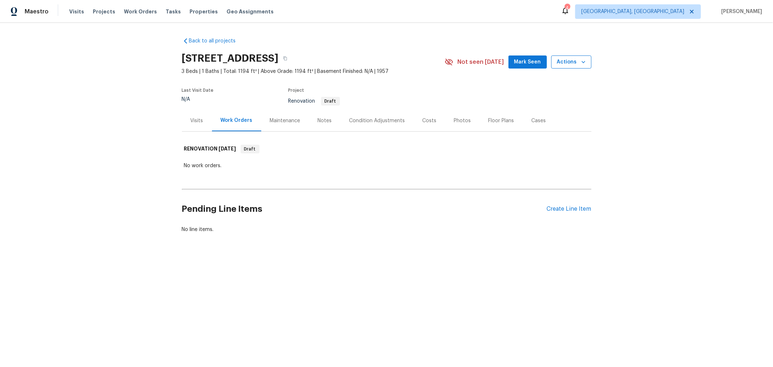
click at [568, 64] on span "Actions" at bounding box center [571, 62] width 29 height 9
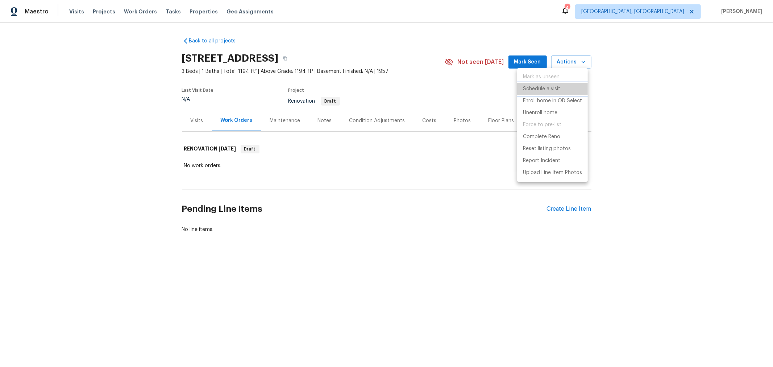
click at [549, 86] on p "Schedule a visit" at bounding box center [541, 89] width 37 height 8
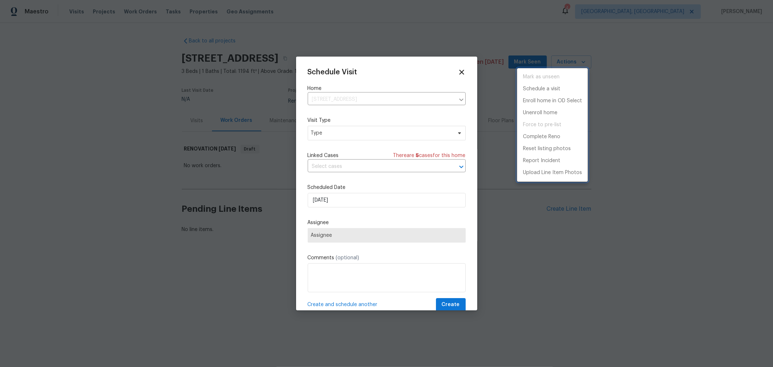
click at [364, 132] on div at bounding box center [386, 183] width 773 height 367
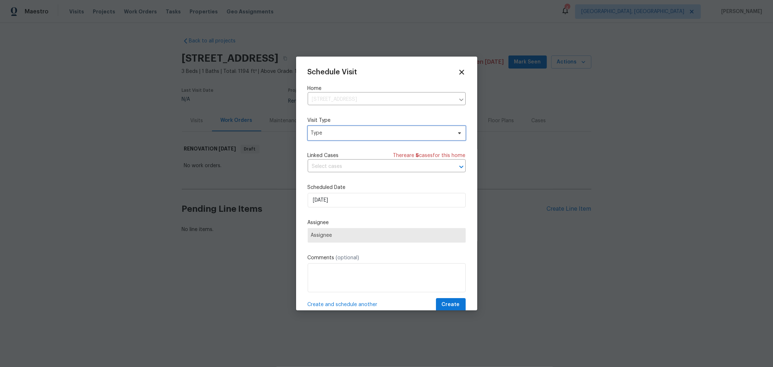
click at [363, 135] on span "Type" at bounding box center [381, 132] width 141 height 7
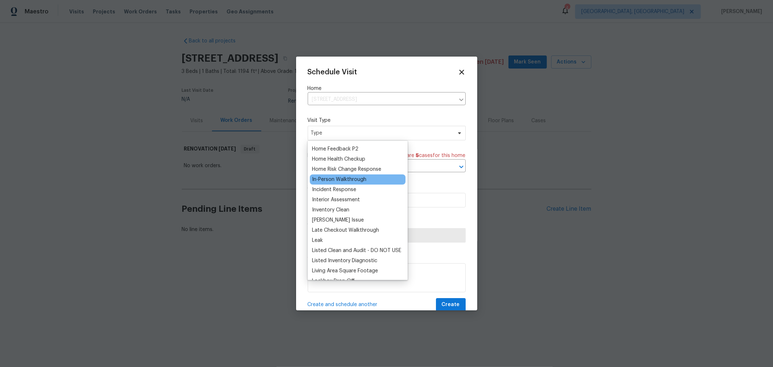
scroll to position [241, 0]
click at [356, 179] on div "In-Person Walkthrough" at bounding box center [339, 179] width 54 height 7
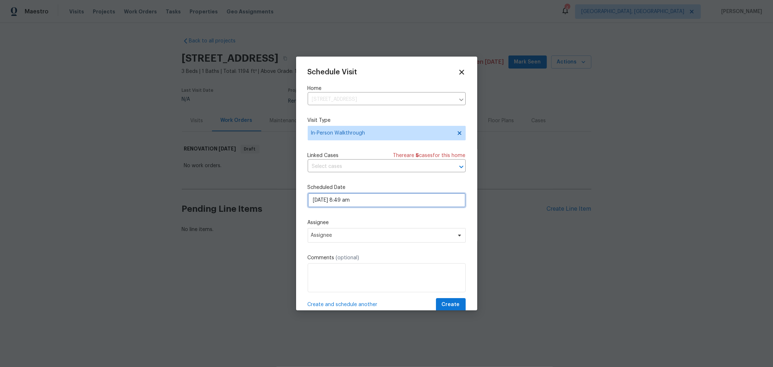
click at [359, 205] on input "09/24/2025 8:49 am" at bounding box center [387, 200] width 158 height 15
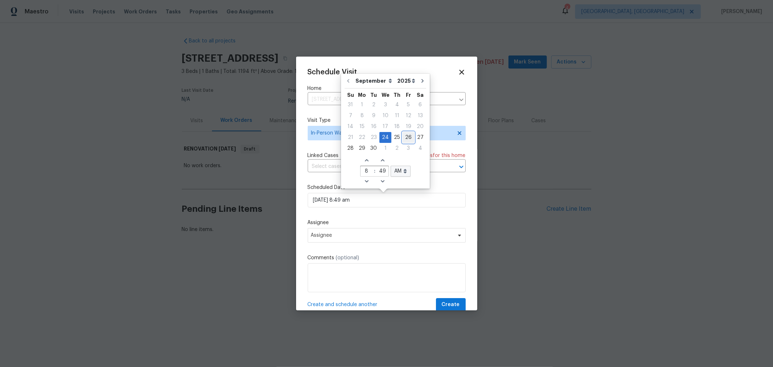
click at [403, 136] on div "26" at bounding box center [409, 137] width 12 height 10
type input "09/26/2025 8:49 am"
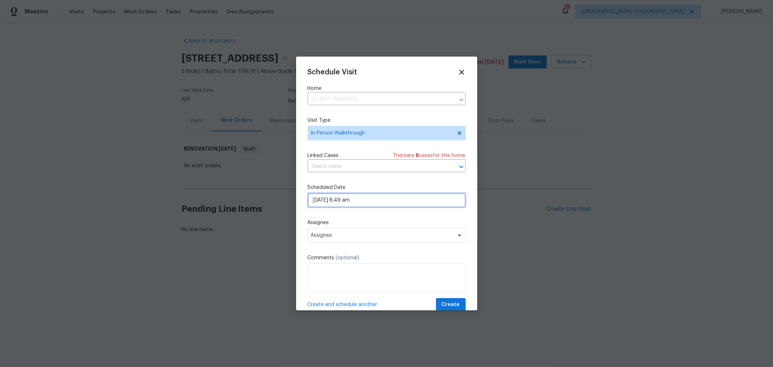
click at [364, 201] on input "09/26/2025 8:49 am" at bounding box center [387, 200] width 158 height 15
click at [448, 302] on span "Create" at bounding box center [451, 304] width 18 height 9
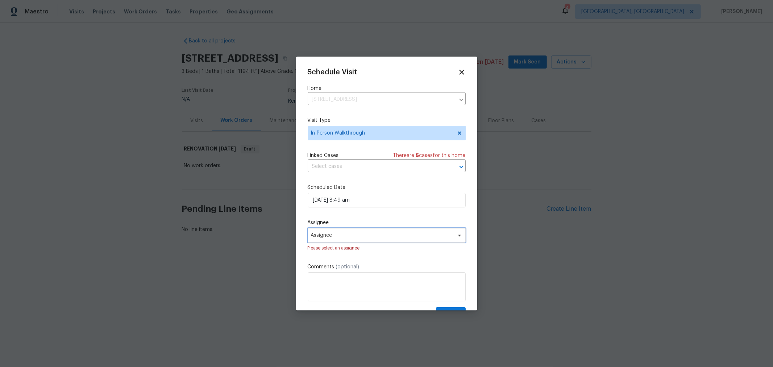
click at [386, 238] on span "Assignee" at bounding box center [382, 235] width 142 height 6
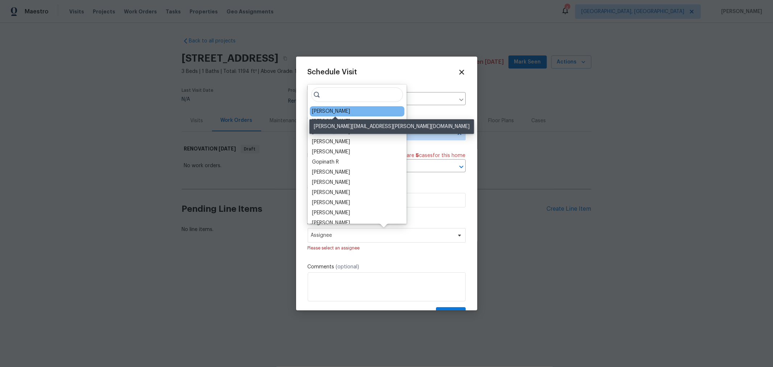
click at [339, 110] on div "[PERSON_NAME]" at bounding box center [331, 111] width 38 height 7
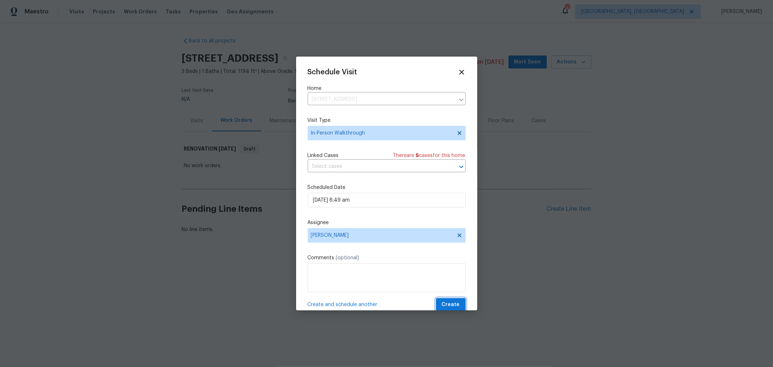
click at [451, 305] on span "Create" at bounding box center [451, 304] width 18 height 9
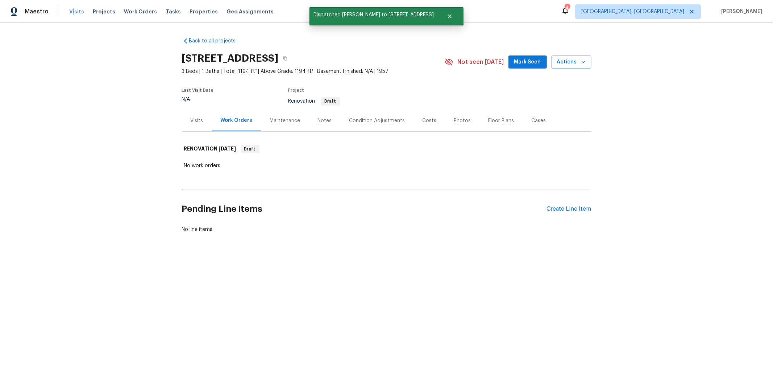
click at [72, 13] on span "Visits" at bounding box center [76, 11] width 15 height 7
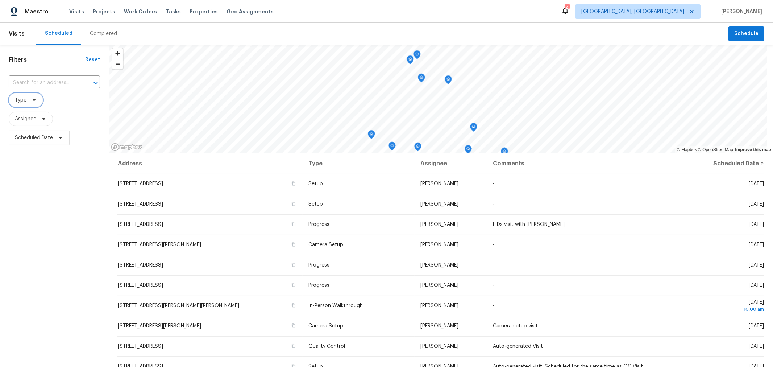
click at [22, 105] on span "Type" at bounding box center [26, 100] width 34 height 15
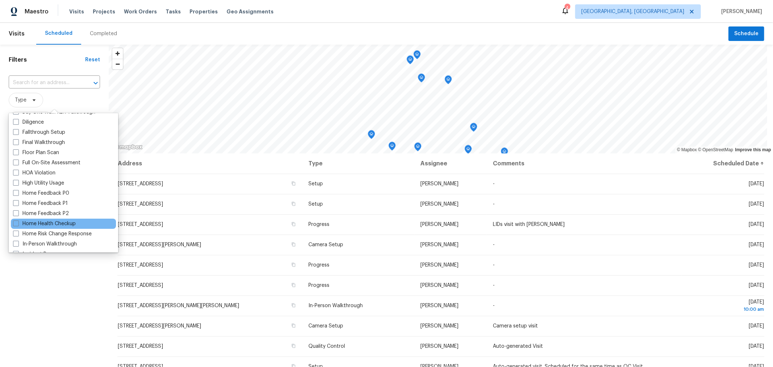
scroll to position [160, 0]
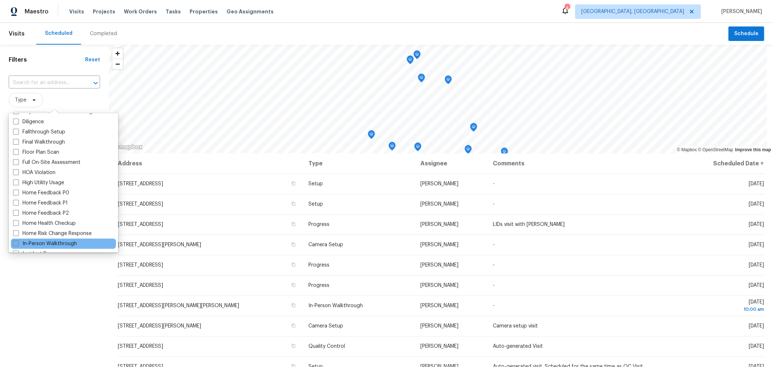
click at [38, 244] on label "In-Person Walkthrough" at bounding box center [45, 243] width 64 height 7
click at [18, 244] on input "In-Person Walkthrough" at bounding box center [15, 242] width 5 height 5
checkbox input "true"
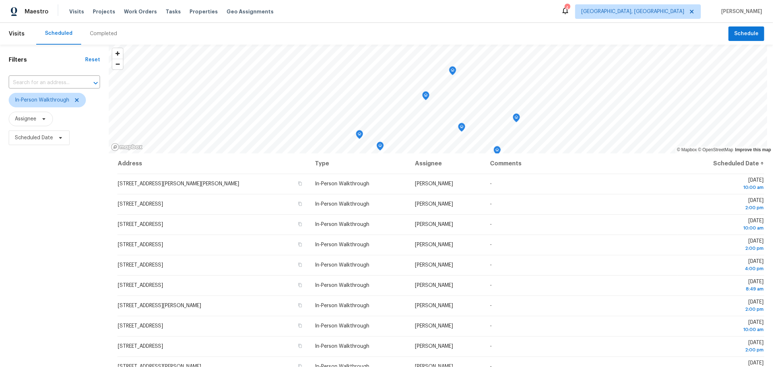
click at [49, 303] on div "Filters Reset ​ In-Person Walkthrough Assignee Scheduled Date" at bounding box center [54, 246] width 109 height 402
click at [99, 34] on div "Completed" at bounding box center [103, 33] width 27 height 7
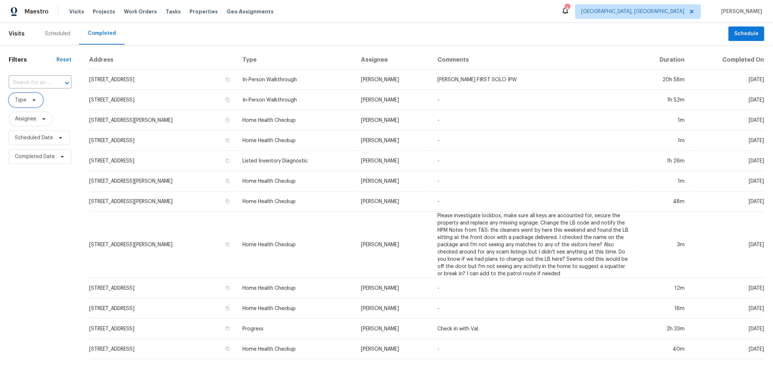
click at [26, 104] on span "Type" at bounding box center [26, 100] width 34 height 15
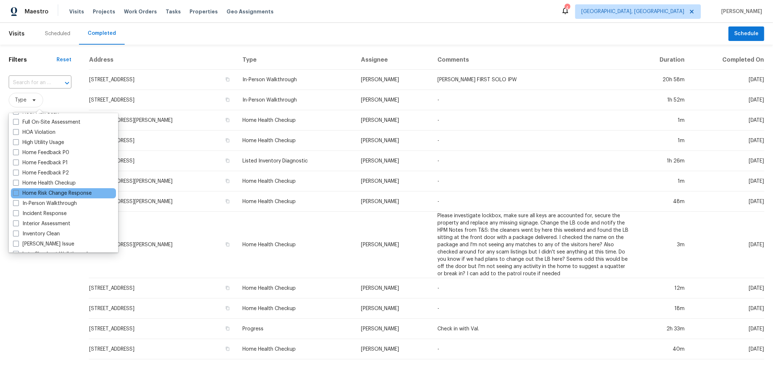
scroll to position [201, 0]
click at [53, 204] on label "In-Person Walkthrough" at bounding box center [45, 202] width 64 height 7
click at [18, 204] on input "In-Person Walkthrough" at bounding box center [15, 201] width 5 height 5
checkbox input "true"
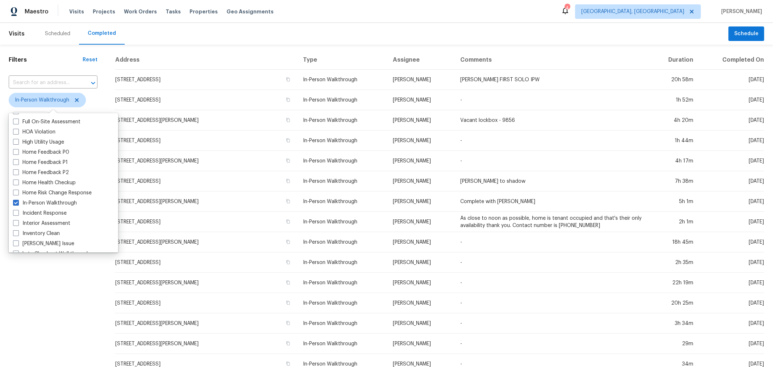
click at [63, 301] on div "Filters Reset ​ In-Person Walkthrough Assignee Scheduled Date Completed Date" at bounding box center [53, 270] width 106 height 450
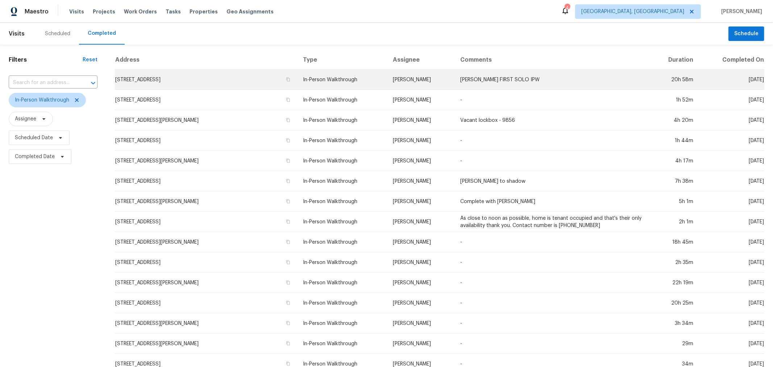
click at [172, 80] on td "3376 Oak Bend Blvd, Canal Winchester, OH 43110" at bounding box center [206, 80] width 182 height 20
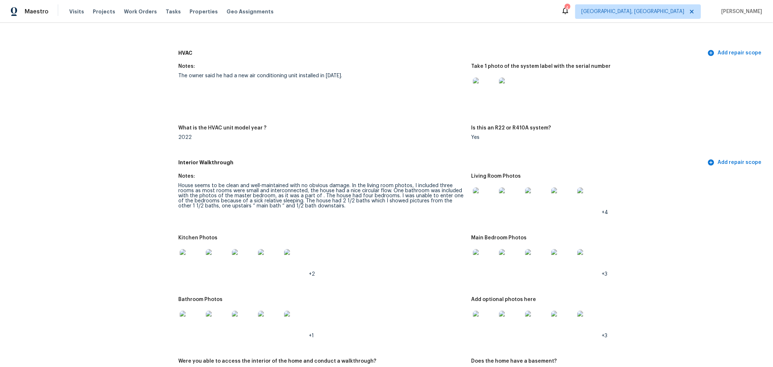
scroll to position [654, 0]
click at [184, 257] on img at bounding box center [191, 261] width 23 height 23
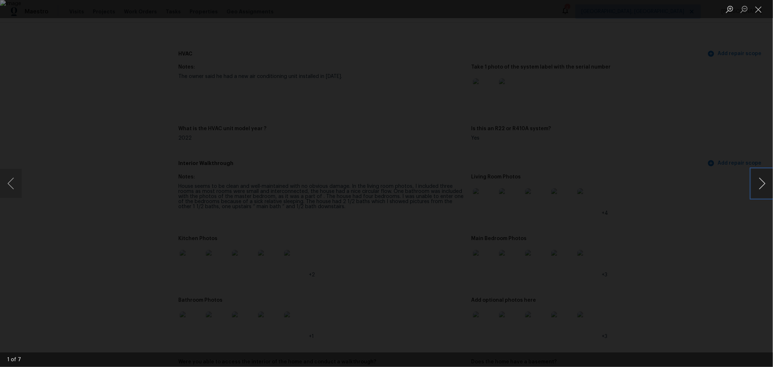
click at [760, 187] on button "Next image" at bounding box center [763, 183] width 22 height 29
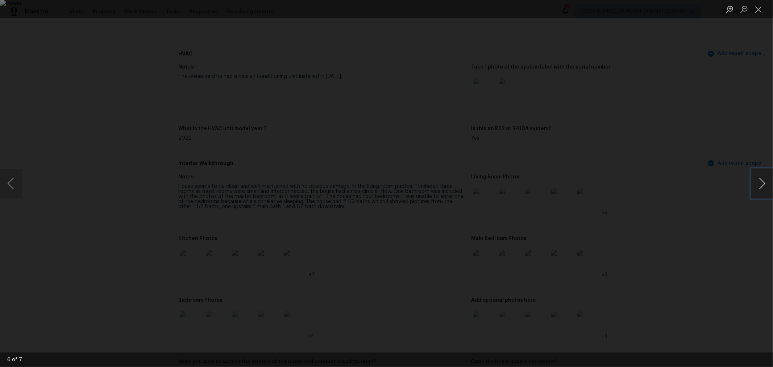
click at [760, 187] on button "Next image" at bounding box center [763, 183] width 22 height 29
click at [755, 13] on button "Close lightbox" at bounding box center [759, 9] width 15 height 13
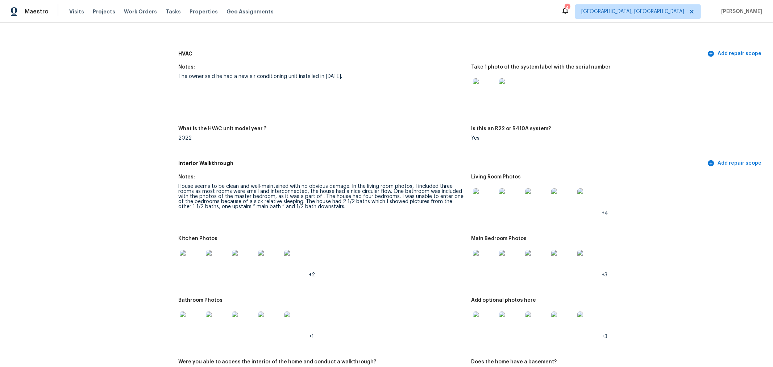
click at [487, 207] on img at bounding box center [484, 199] width 23 height 23
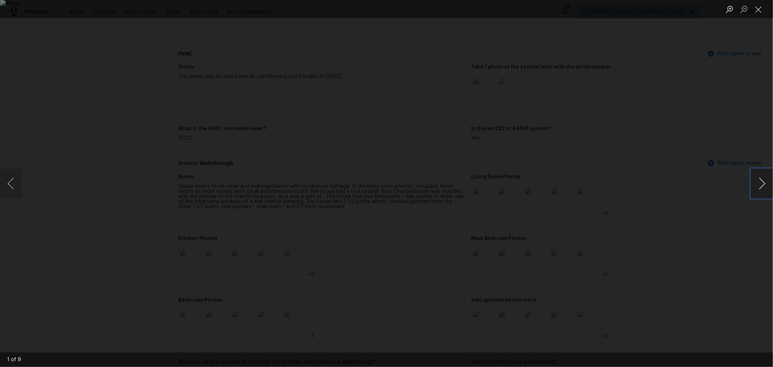
click at [766, 191] on button "Next image" at bounding box center [763, 183] width 22 height 29
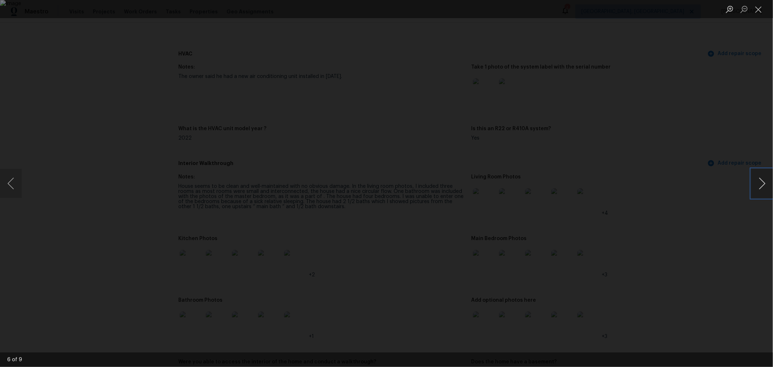
click at [766, 191] on button "Next image" at bounding box center [763, 183] width 22 height 29
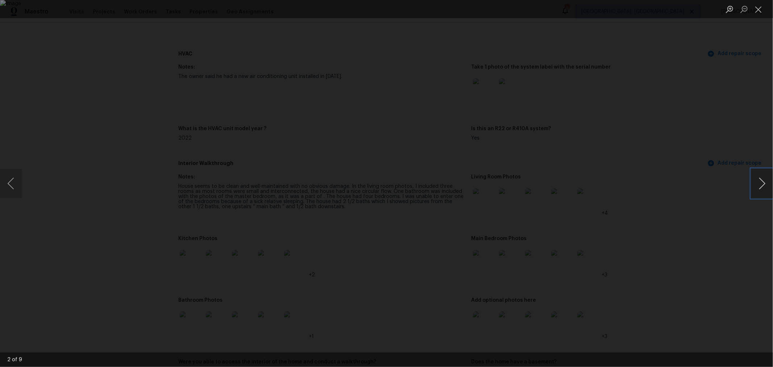
click at [766, 191] on button "Next image" at bounding box center [763, 183] width 22 height 29
click at [753, 8] on button "Close lightbox" at bounding box center [759, 9] width 15 height 13
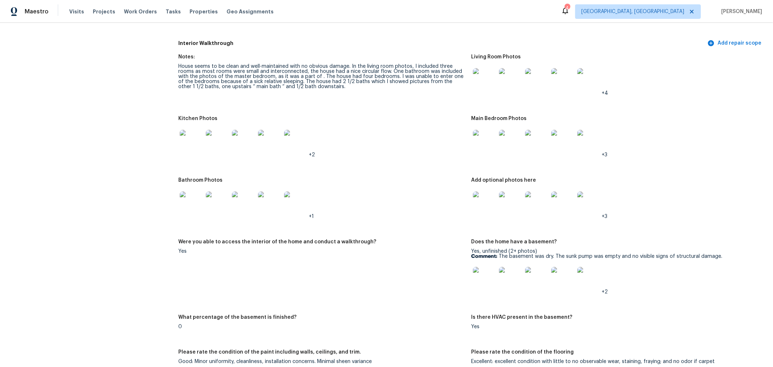
scroll to position [774, 0]
click at [479, 206] on img at bounding box center [484, 202] width 23 height 23
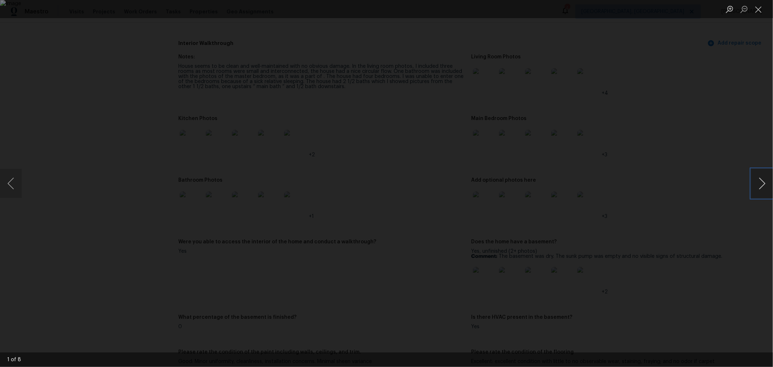
click at [760, 193] on button "Next image" at bounding box center [763, 183] width 22 height 29
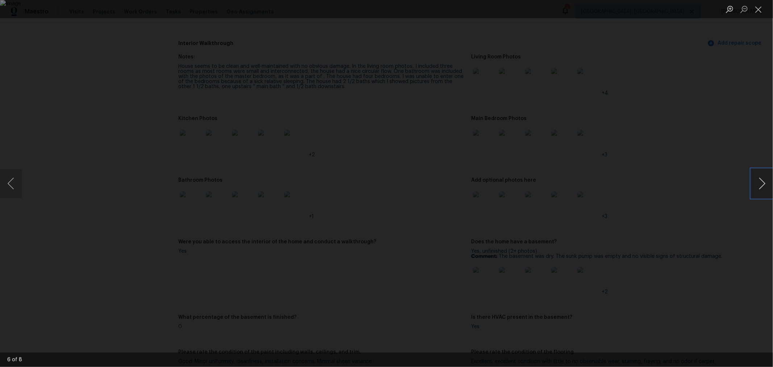
click at [760, 193] on button "Next image" at bounding box center [763, 183] width 22 height 29
click at [761, 6] on button "Close lightbox" at bounding box center [759, 9] width 15 height 13
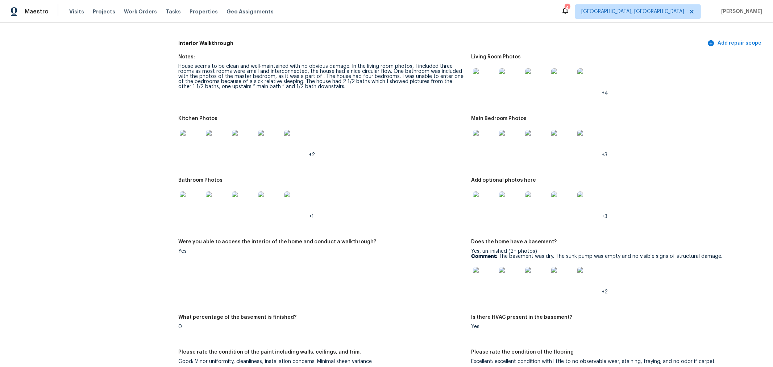
click at [486, 279] on img at bounding box center [484, 278] width 23 height 23
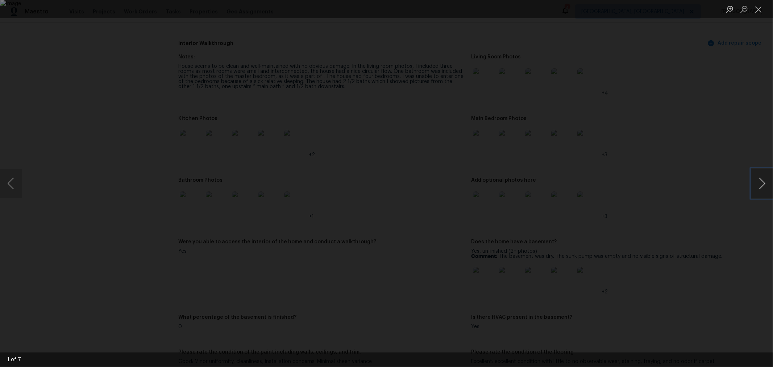
click at [763, 191] on button "Next image" at bounding box center [763, 183] width 22 height 29
click at [757, 10] on button "Close lightbox" at bounding box center [759, 9] width 15 height 13
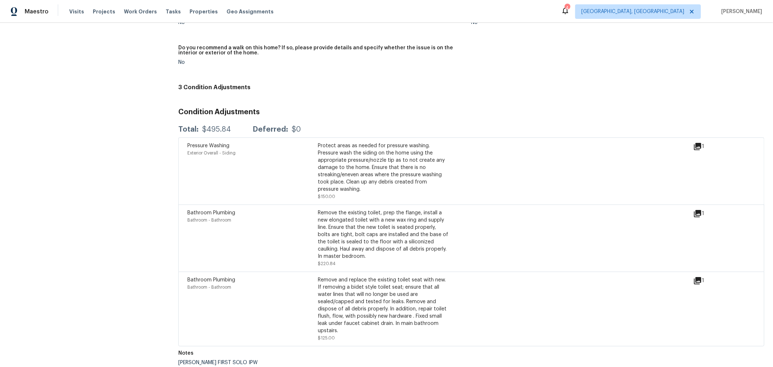
scroll to position [1661, 0]
click at [694, 146] on icon at bounding box center [698, 145] width 9 height 9
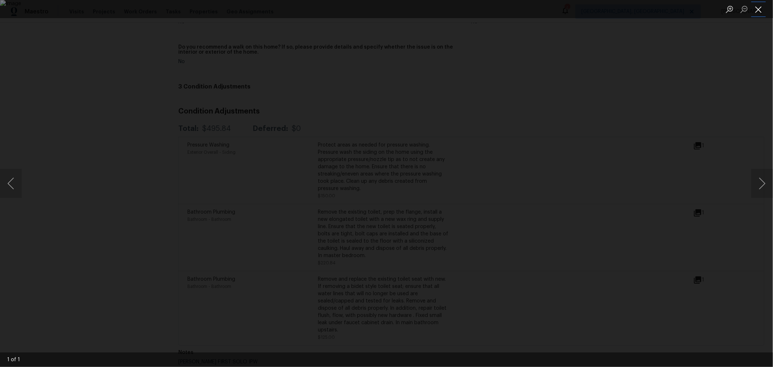
click at [757, 12] on button "Close lightbox" at bounding box center [759, 9] width 15 height 13
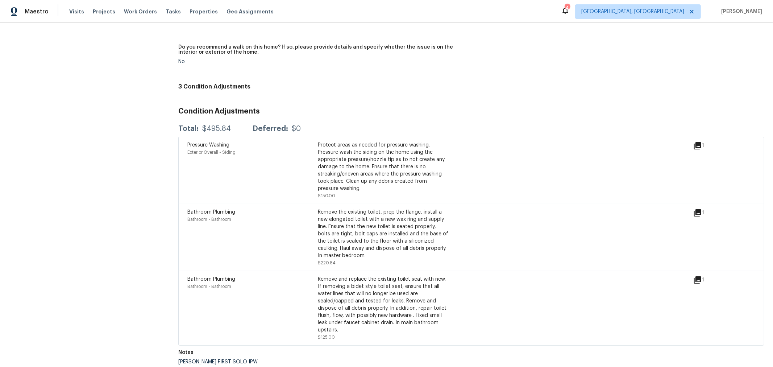
click at [694, 216] on icon at bounding box center [697, 212] width 7 height 7
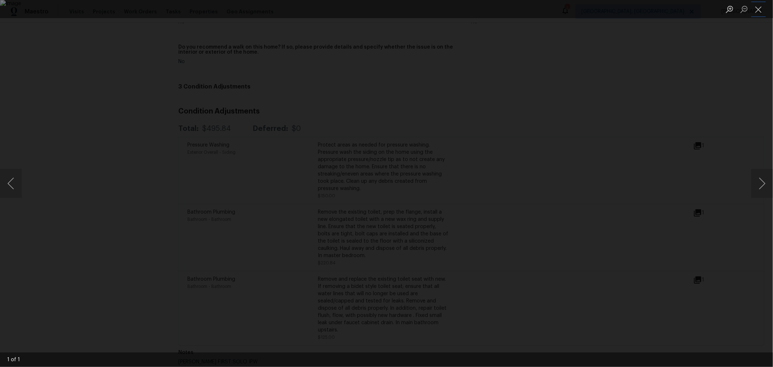
click at [763, 15] on button "Close lightbox" at bounding box center [759, 9] width 15 height 13
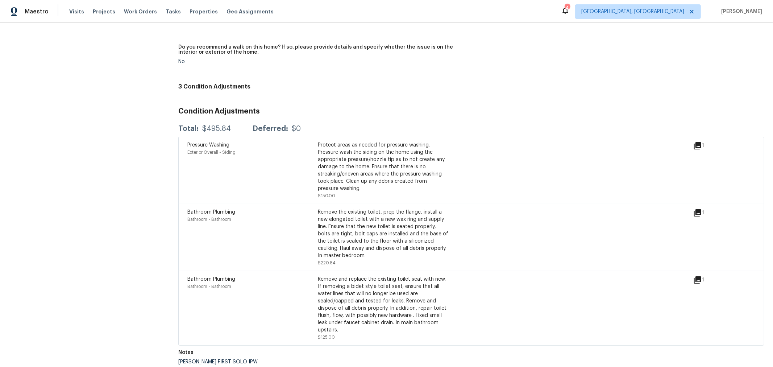
click at [695, 280] on icon at bounding box center [697, 279] width 7 height 7
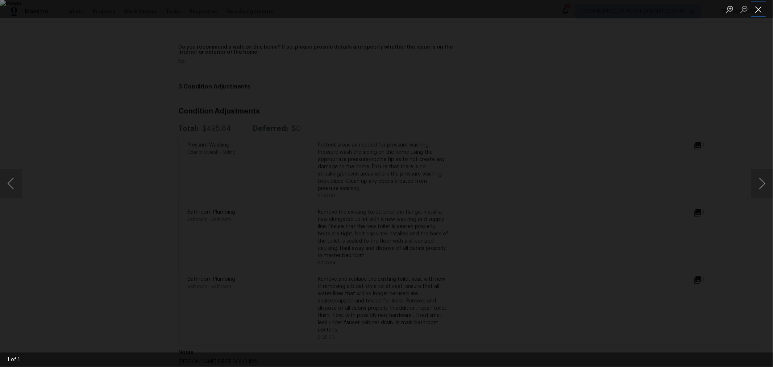
click at [759, 7] on button "Close lightbox" at bounding box center [759, 9] width 15 height 13
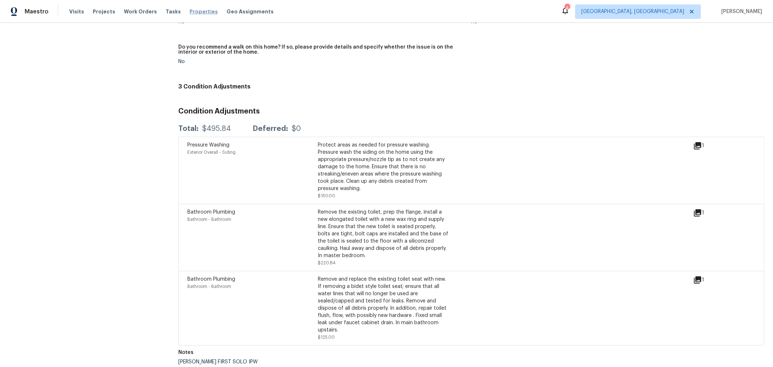
click at [196, 11] on span "Properties" at bounding box center [204, 11] width 28 height 7
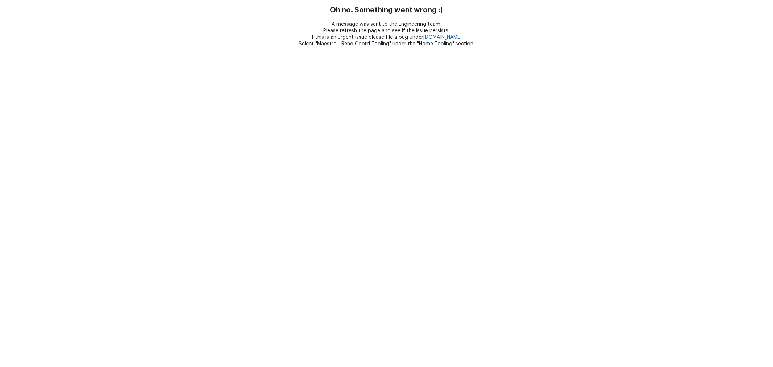
click at [217, 47] on html "Oh no. Something went wrong :( A message was sent to the Engineering team. Plea…" at bounding box center [386, 23] width 773 height 47
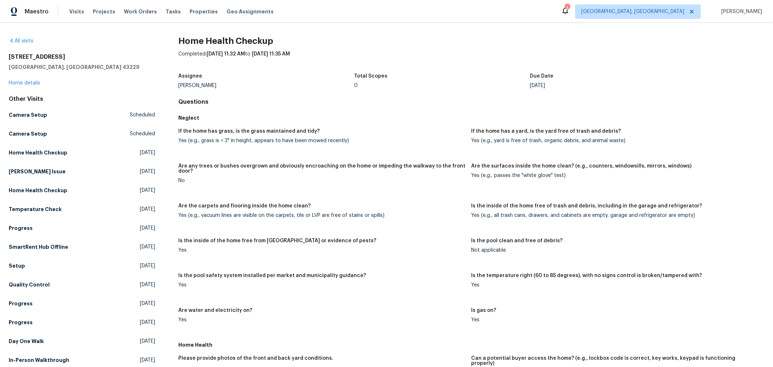
scroll to position [362, 0]
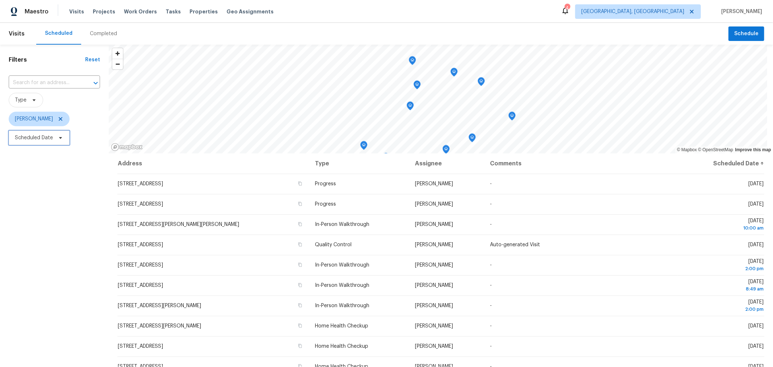
click at [51, 144] on span "Scheduled Date" at bounding box center [39, 138] width 61 height 15
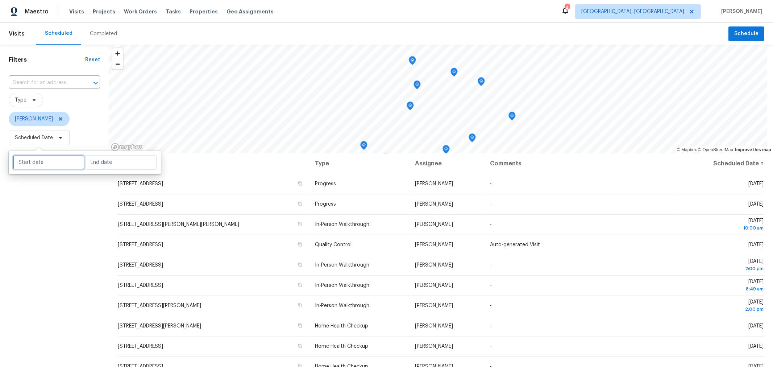
click at [52, 159] on input "text" at bounding box center [48, 162] width 71 height 15
select select "8"
select select "2025"
select select "9"
select select "2025"
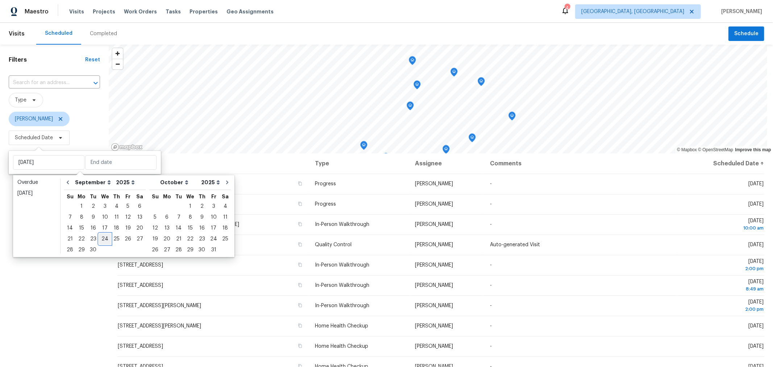
click at [106, 241] on div "24" at bounding box center [105, 239] width 12 height 10
type input "[DATE]"
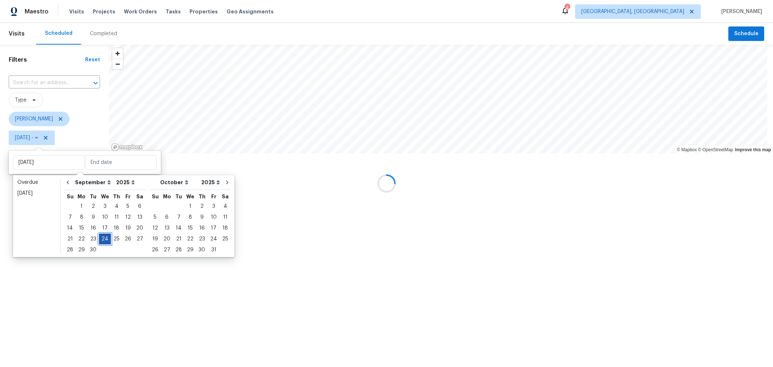
click at [106, 241] on div "24" at bounding box center [105, 239] width 12 height 10
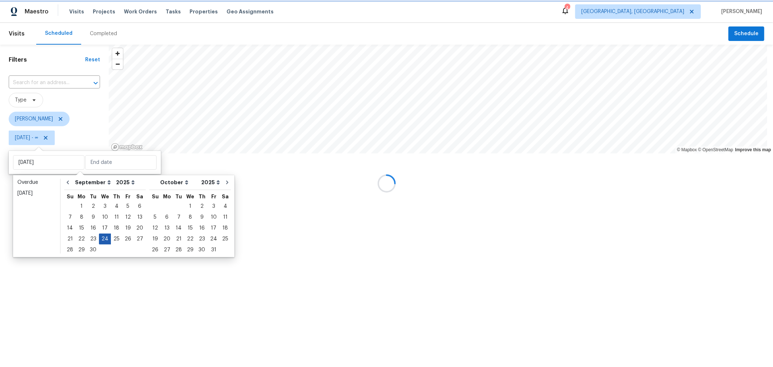
type input "[DATE]"
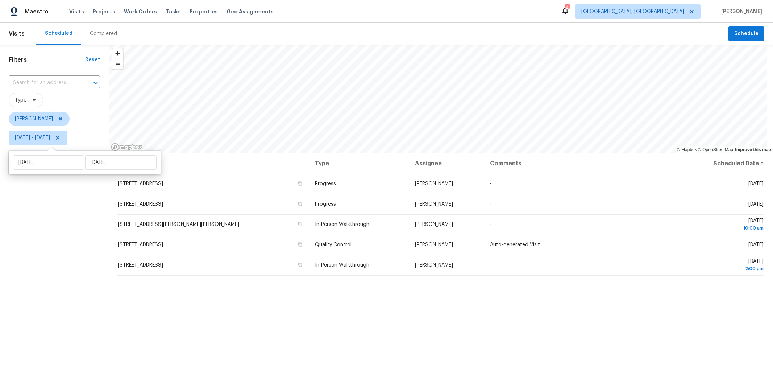
click at [66, 301] on div "Filters Reset ​ Type [PERSON_NAME] [DATE] - [DATE]" at bounding box center [54, 246] width 109 height 402
click at [384, 48] on icon "Map marker" at bounding box center [384, 52] width 7 height 9
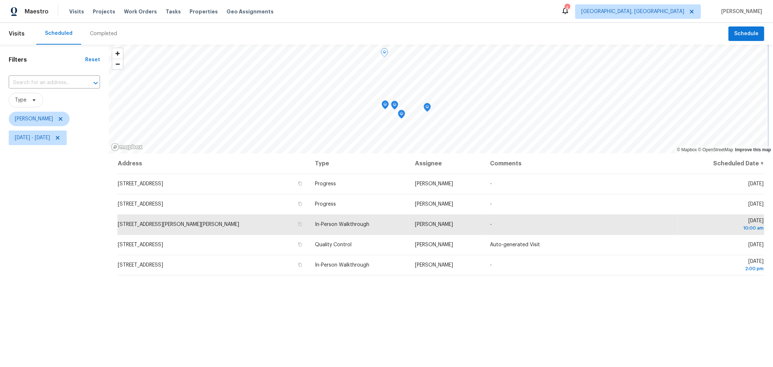
click at [425, 108] on icon "Map marker" at bounding box center [427, 107] width 7 height 8
